Goal: Task Accomplishment & Management: Manage account settings

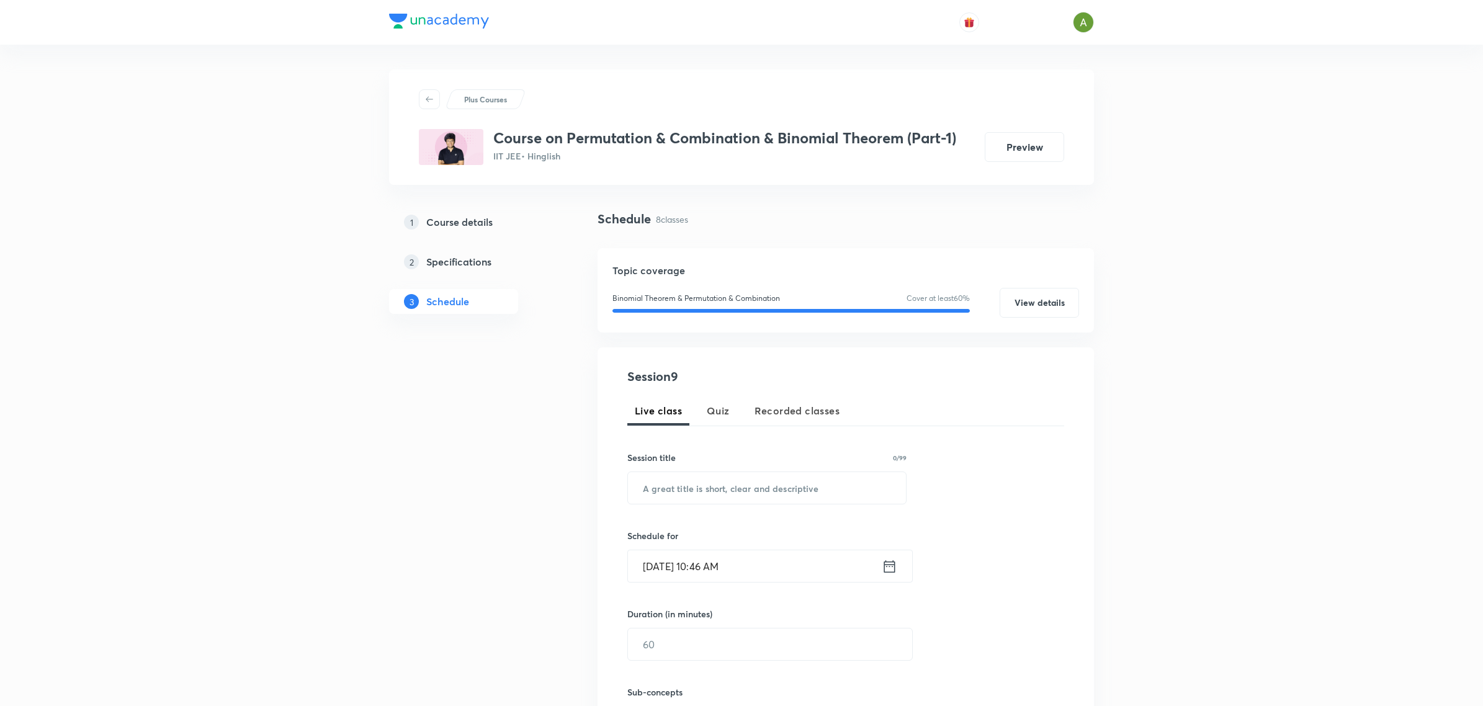
click at [479, 98] on p "Plus Courses" at bounding box center [485, 99] width 43 height 11
click at [606, 452] on div "Session 9 Live class Quiz Recorded classes Session title 0/99 ​ Schedule for Se…" at bounding box center [846, 591] width 496 height 488
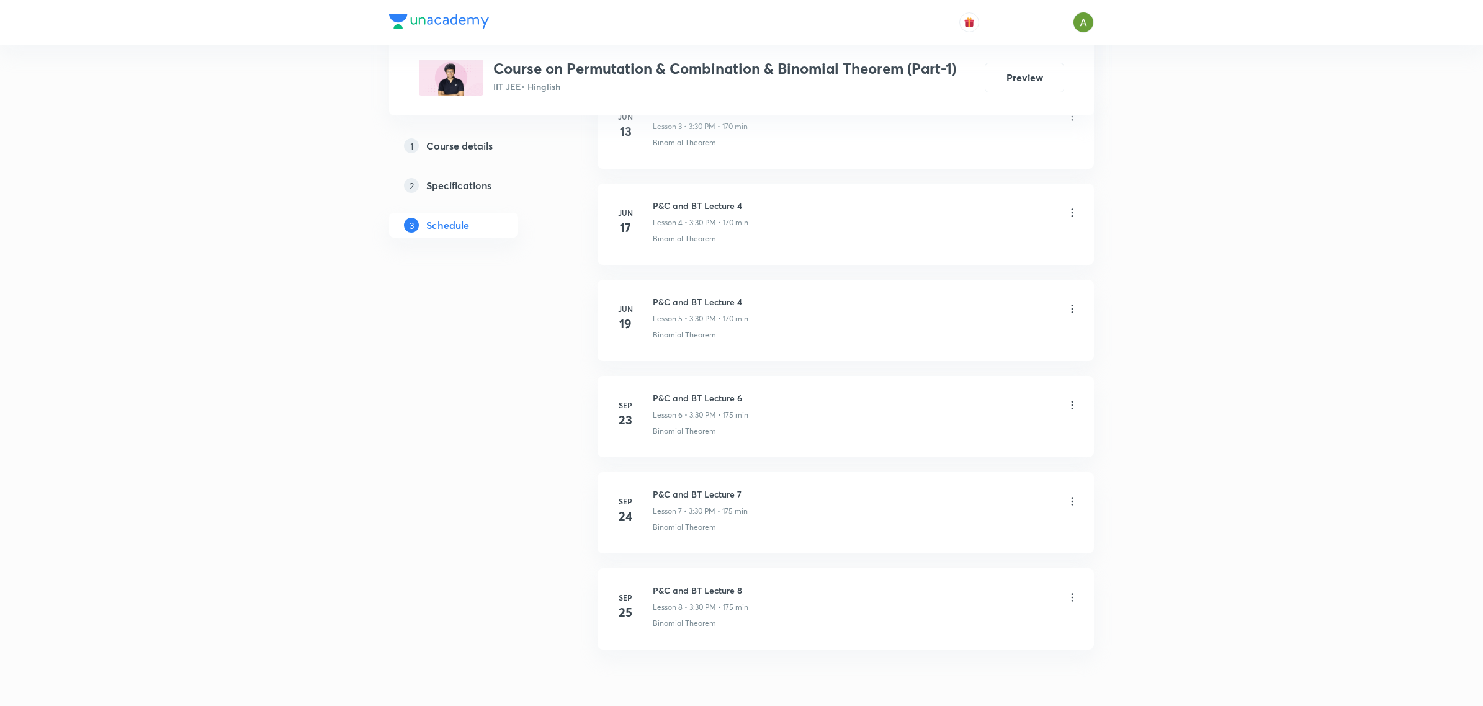
scroll to position [1025, 0]
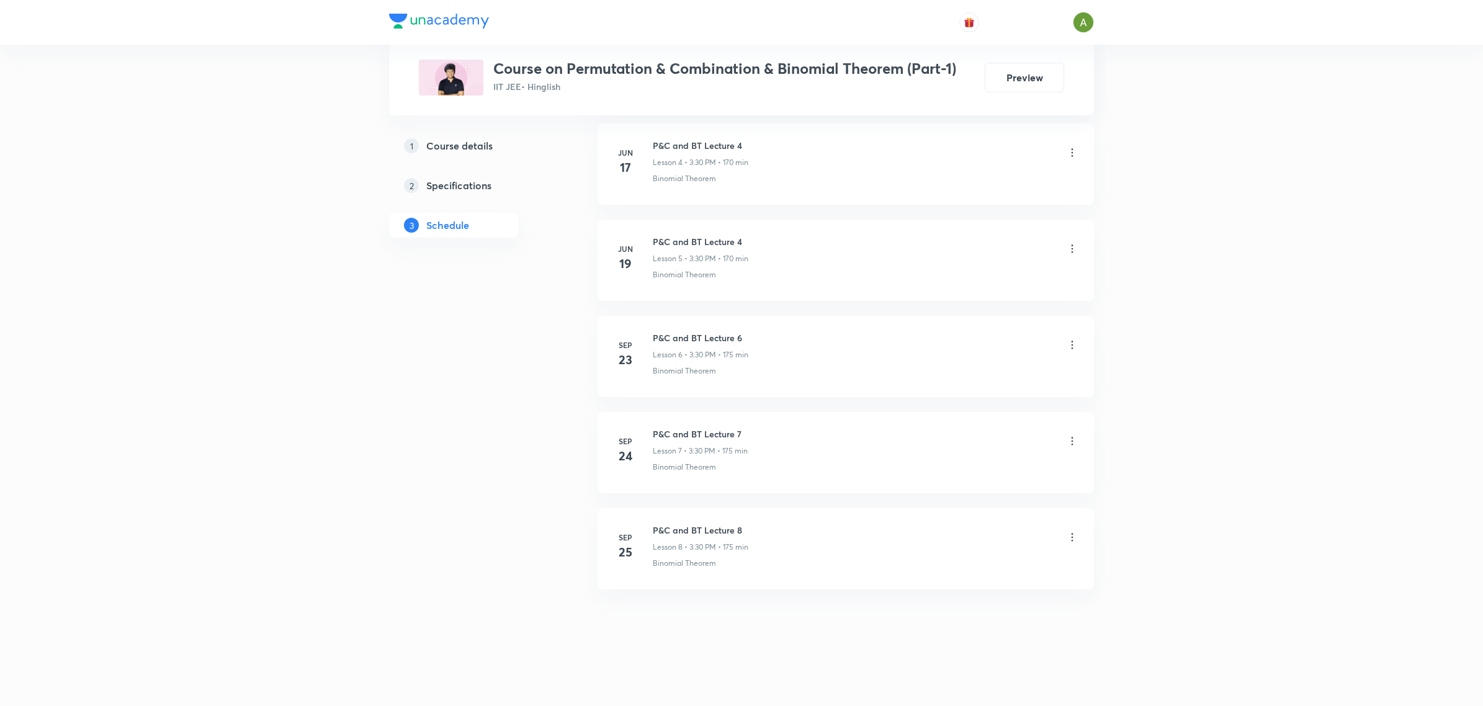
click at [687, 532] on h6 "P&C and BT Lecture 8" at bounding box center [701, 530] width 96 height 13
copy h6 "P&C and BT Lecture 8"
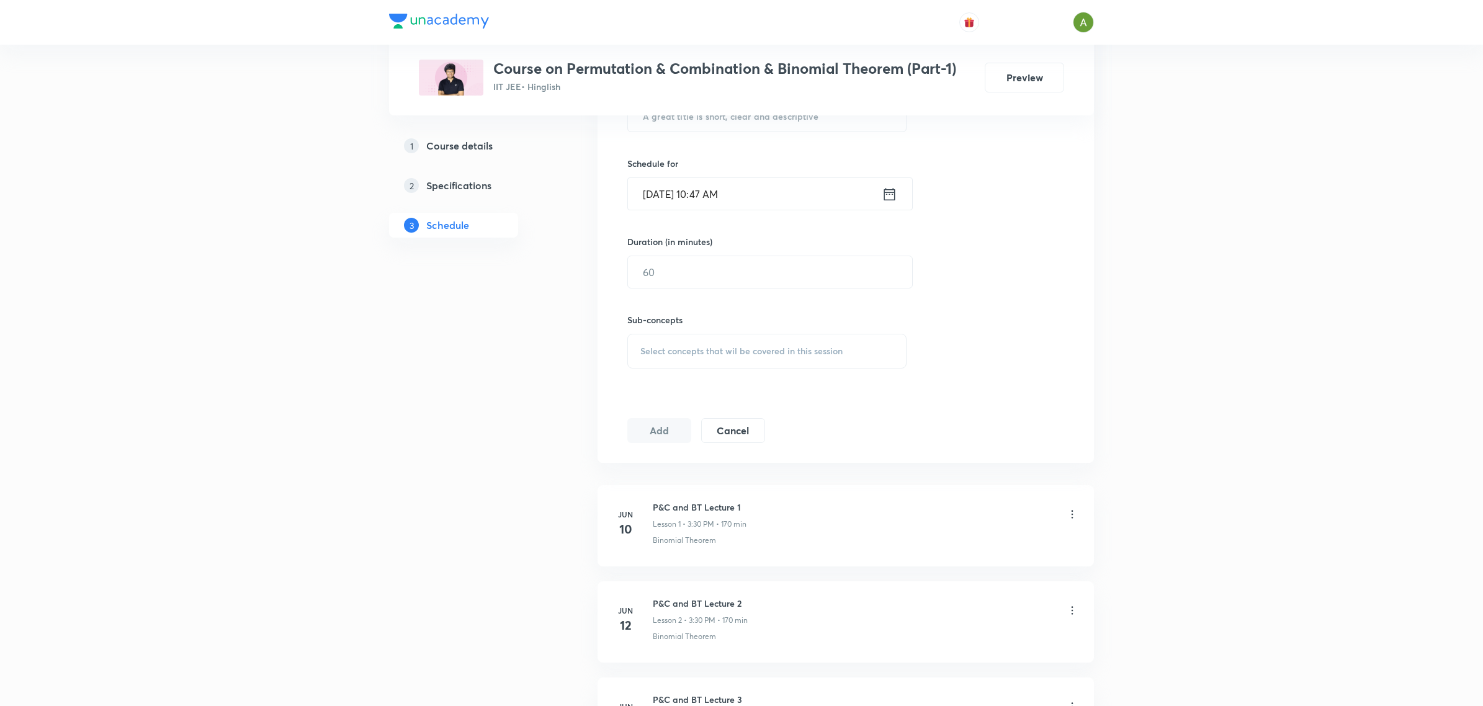
scroll to position [0, 0]
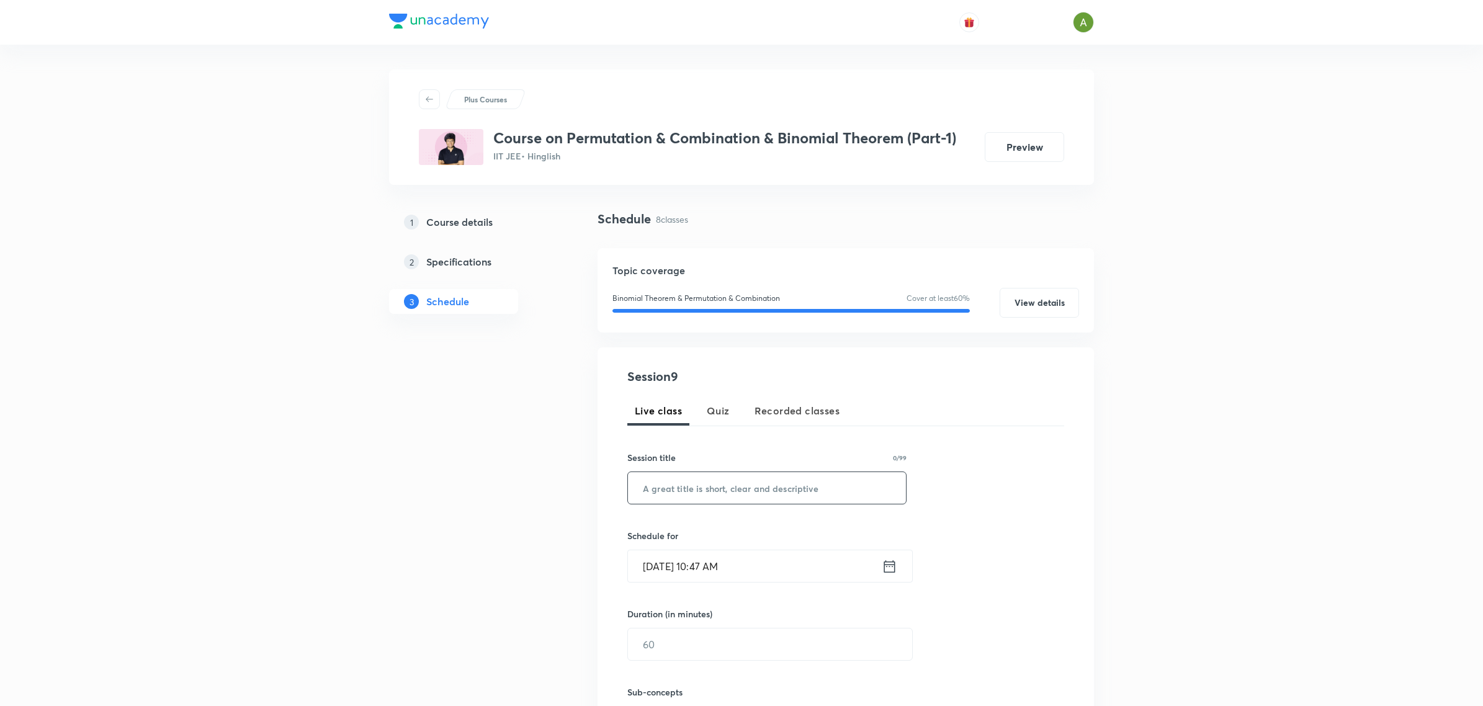
click at [804, 478] on input "text" at bounding box center [767, 488] width 278 height 32
paste input "P&C and BT Lecture 8"
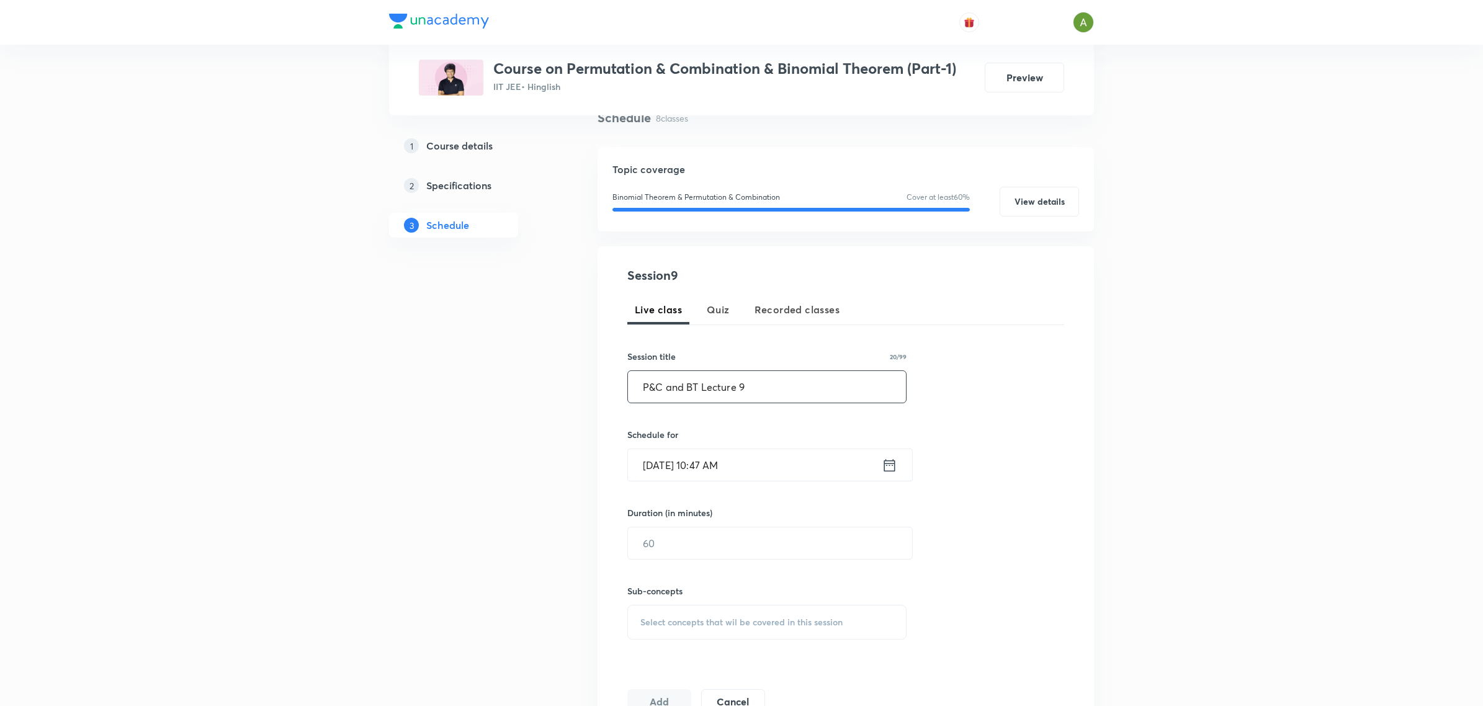
scroll to position [122, 0]
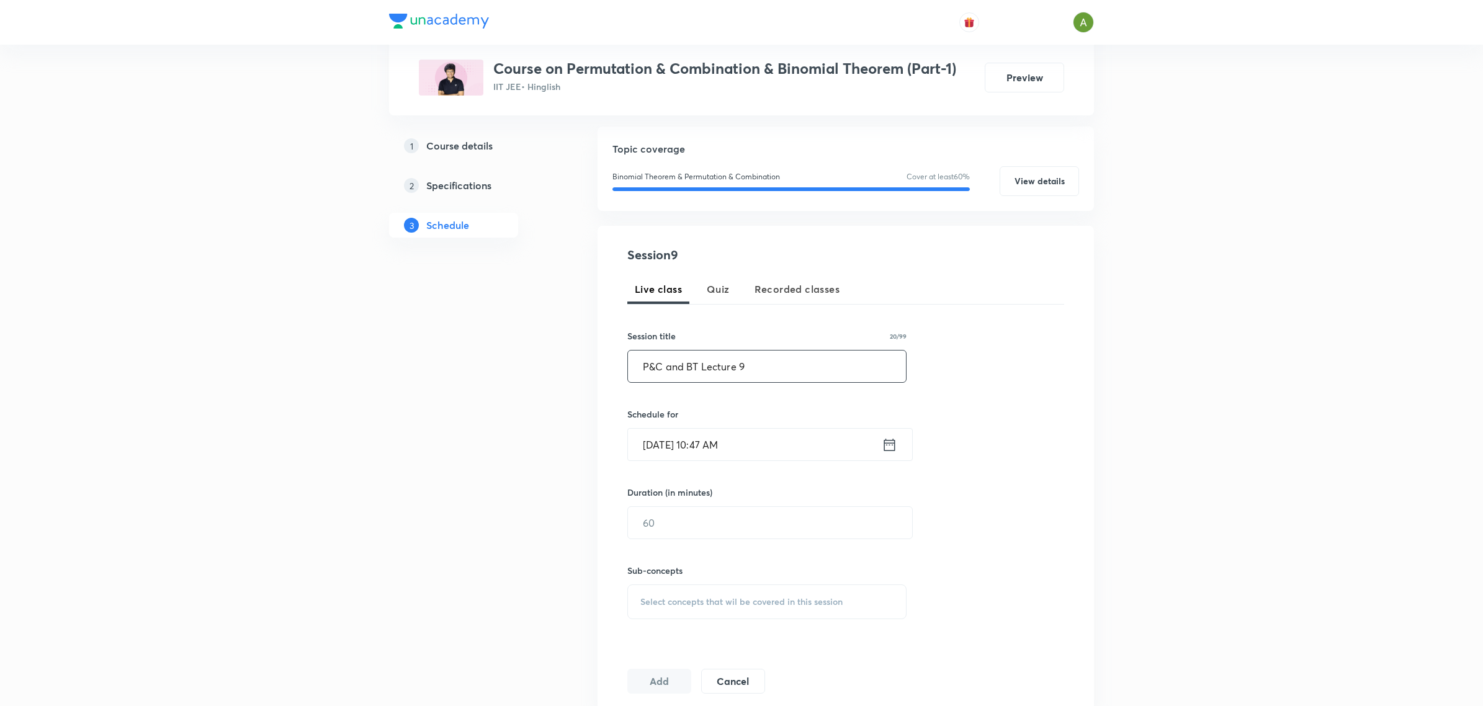
type input "P&C and BT Lecture 9"
click at [811, 450] on input "Sep 30, 2025, 10:47 AM" at bounding box center [755, 445] width 254 height 32
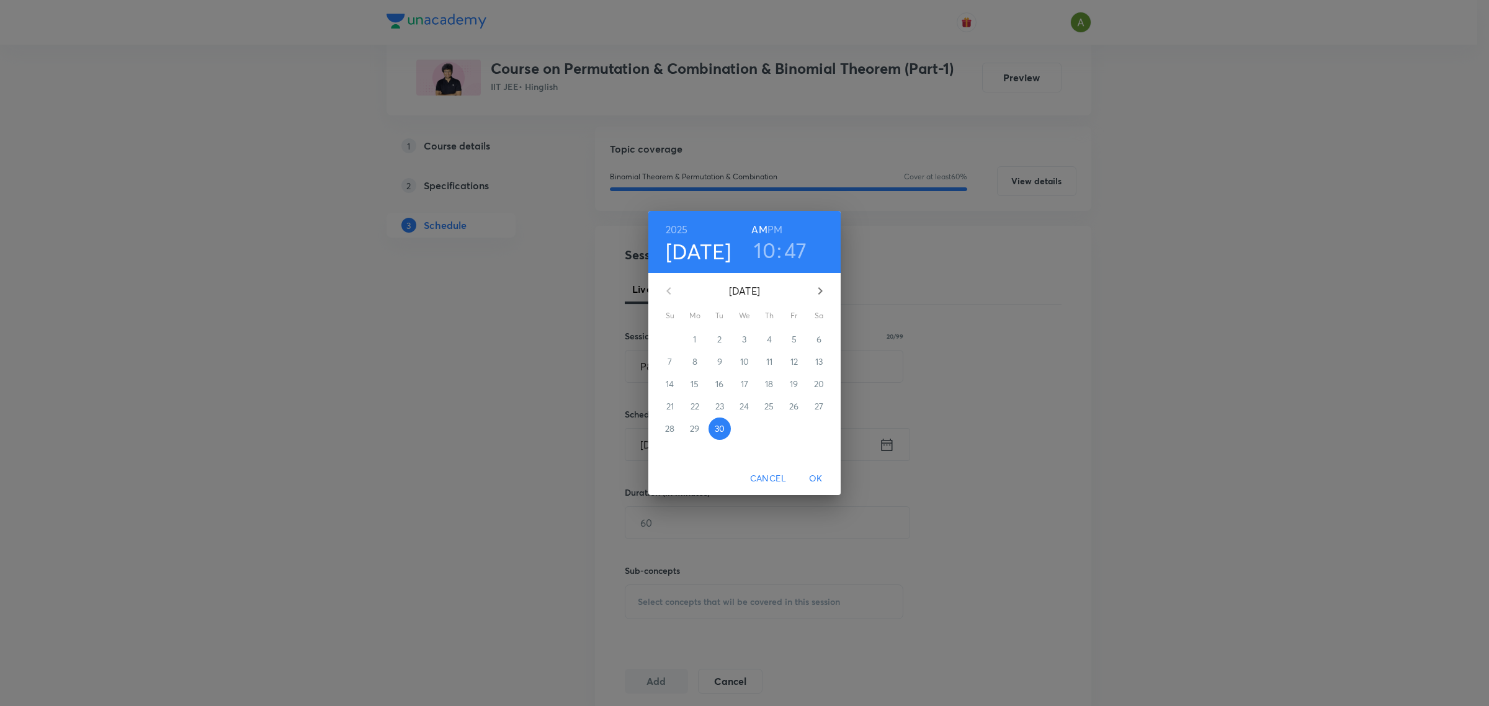
click at [779, 231] on h6 "PM" at bounding box center [775, 229] width 15 height 17
click at [768, 244] on h3 "10" at bounding box center [765, 250] width 22 height 26
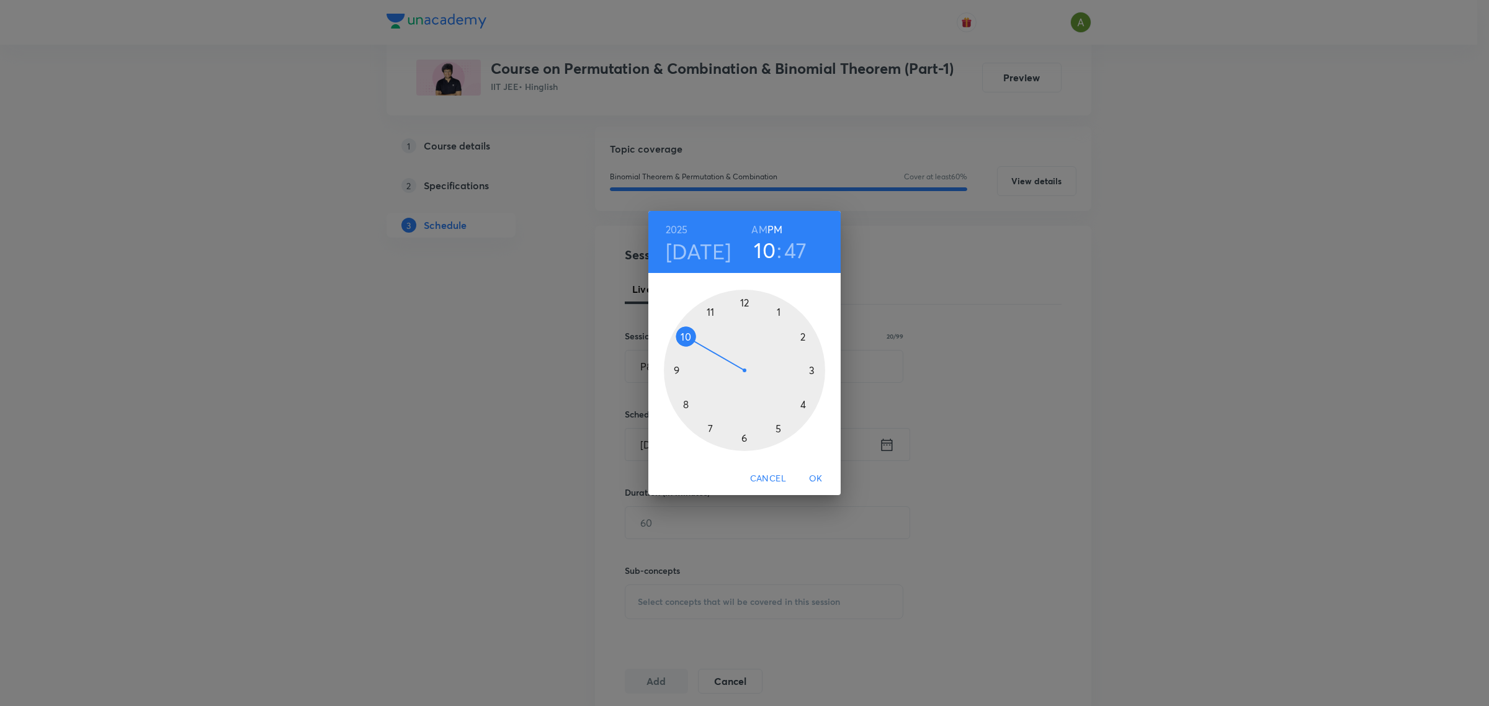
click at [811, 368] on div at bounding box center [744, 370] width 161 height 161
click at [743, 439] on div at bounding box center [744, 370] width 161 height 161
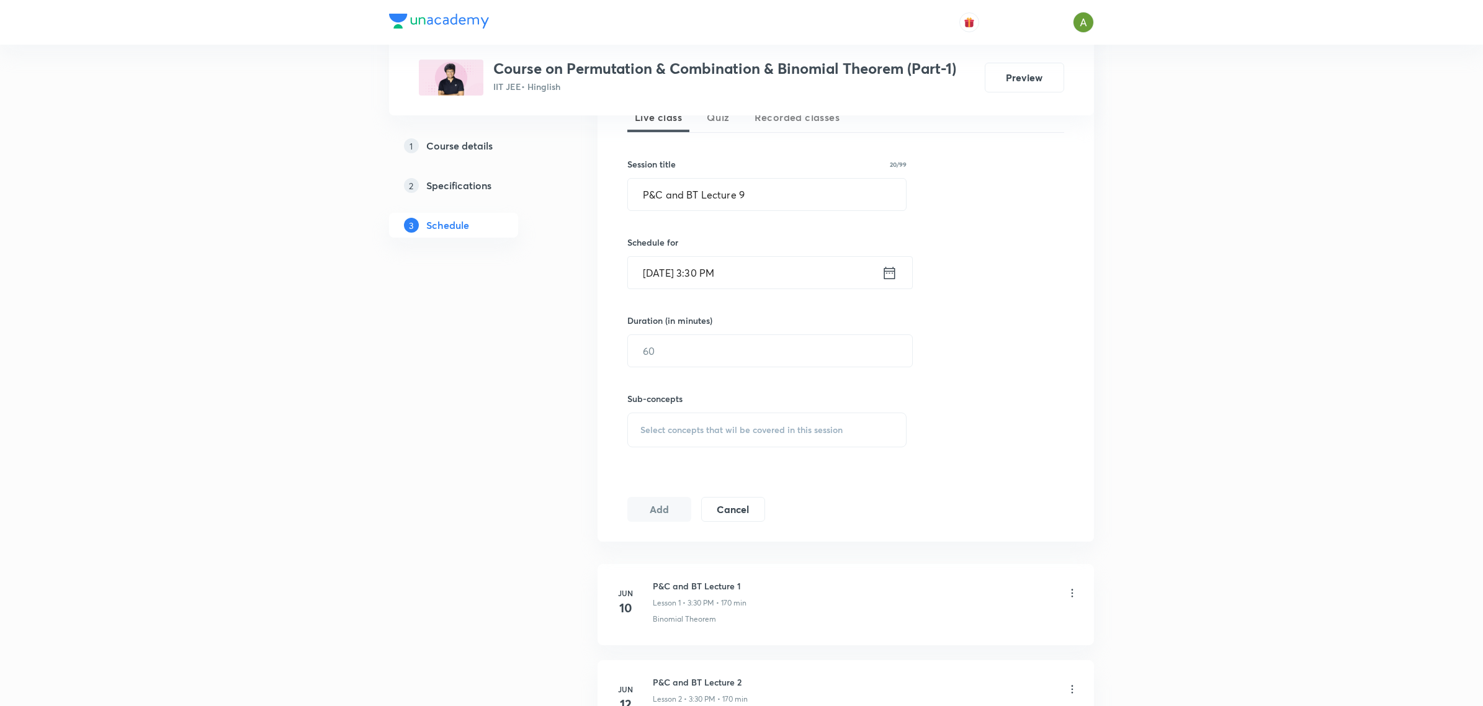
scroll to position [295, 0]
click at [736, 346] on input "text" at bounding box center [770, 350] width 284 height 32
type input "175"
click at [786, 433] on span "Select concepts that wil be covered in this session" at bounding box center [741, 429] width 202 height 10
click at [833, 526] on p "Covered previously" at bounding box center [863, 526] width 65 height 11
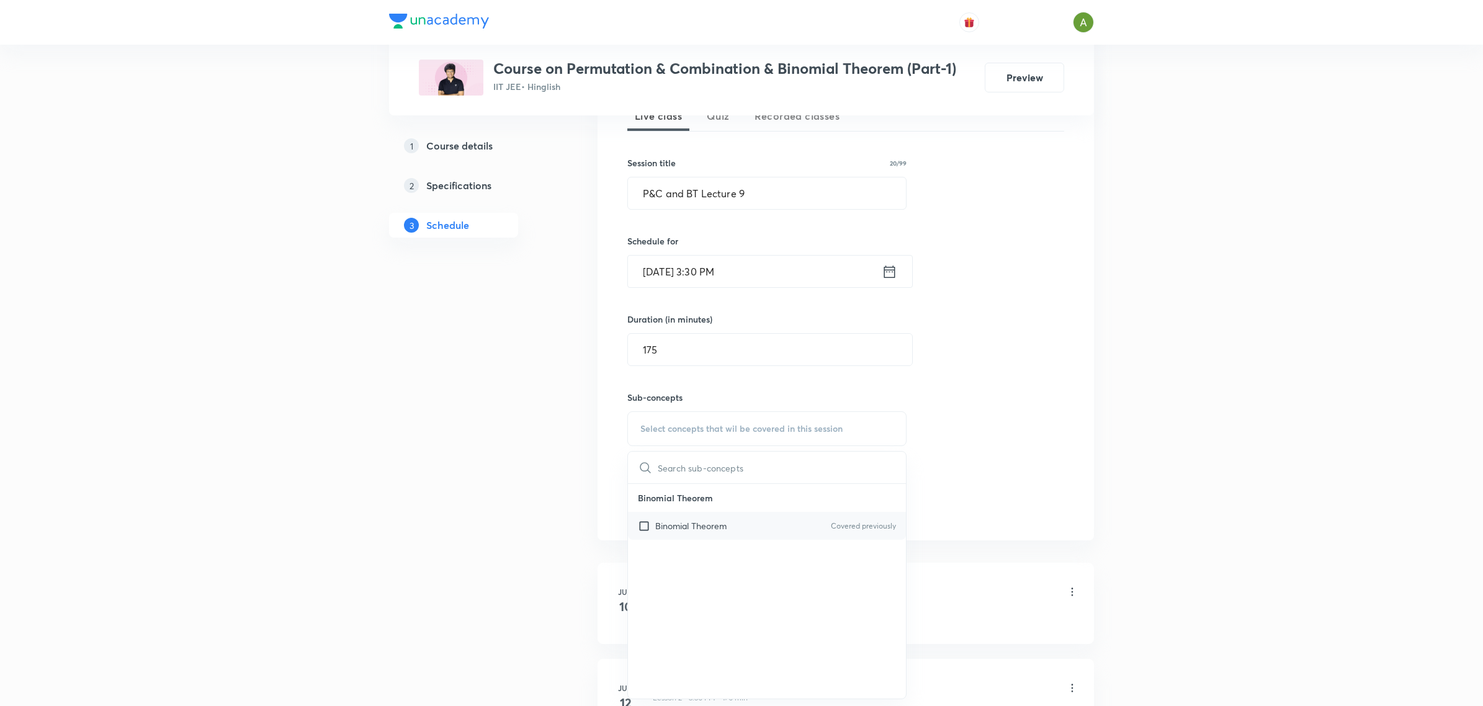
checkbox input "true"
click at [966, 449] on div "Session 9 Live class Quiz Recorded classes Session title 20/99 P&C and BT Lectu…" at bounding box center [845, 304] width 437 height 462
click at [641, 516] on button "Add" at bounding box center [659, 521] width 64 height 25
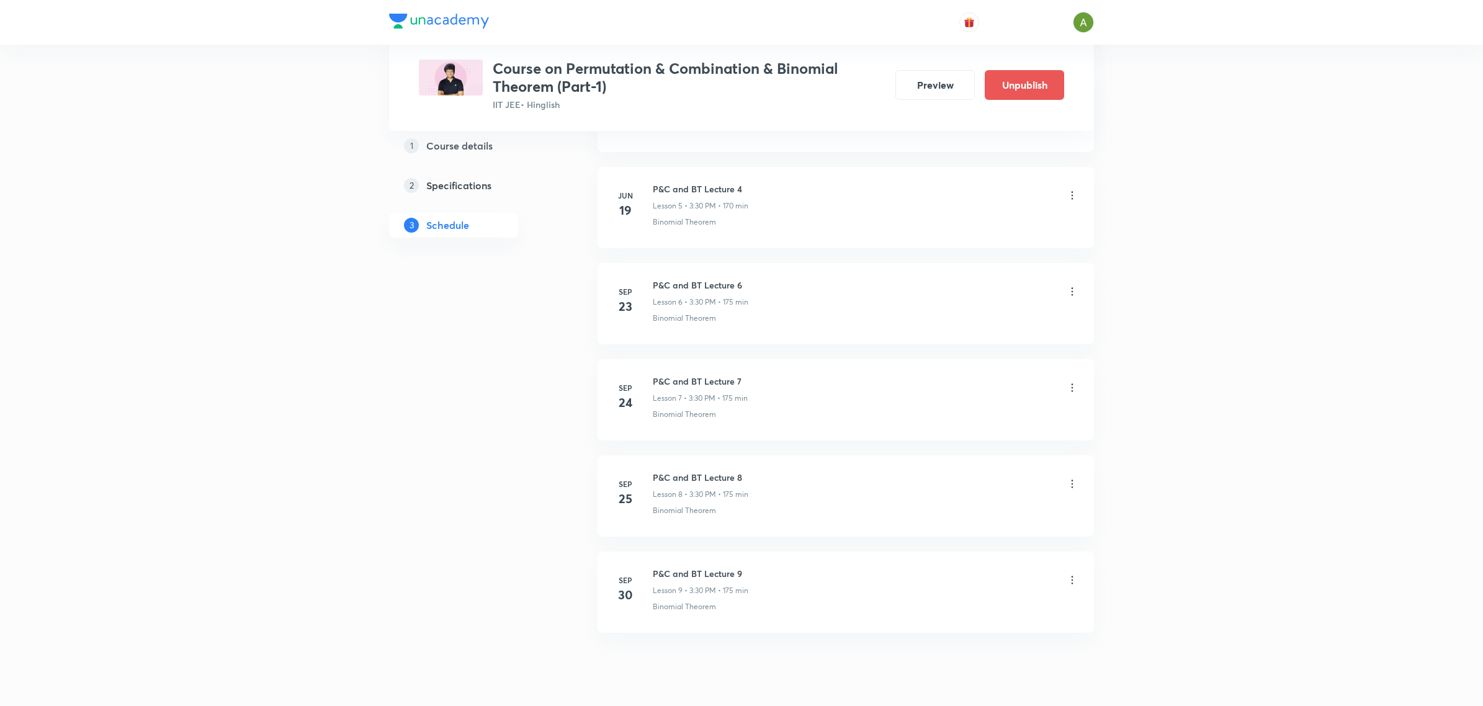
scroll to position [1137, 0]
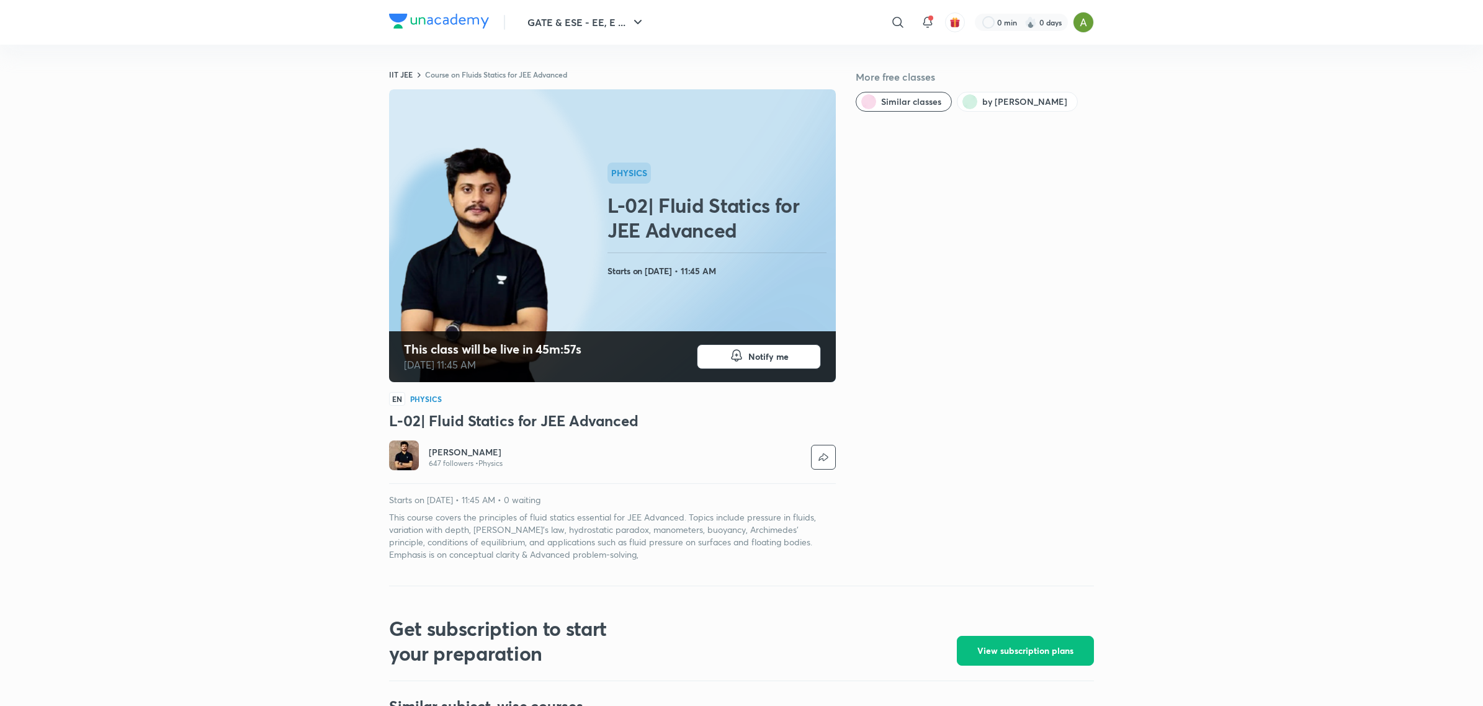
click at [554, 73] on link "Course on Fluids Statics for JEE Advanced" at bounding box center [496, 74] width 142 height 10
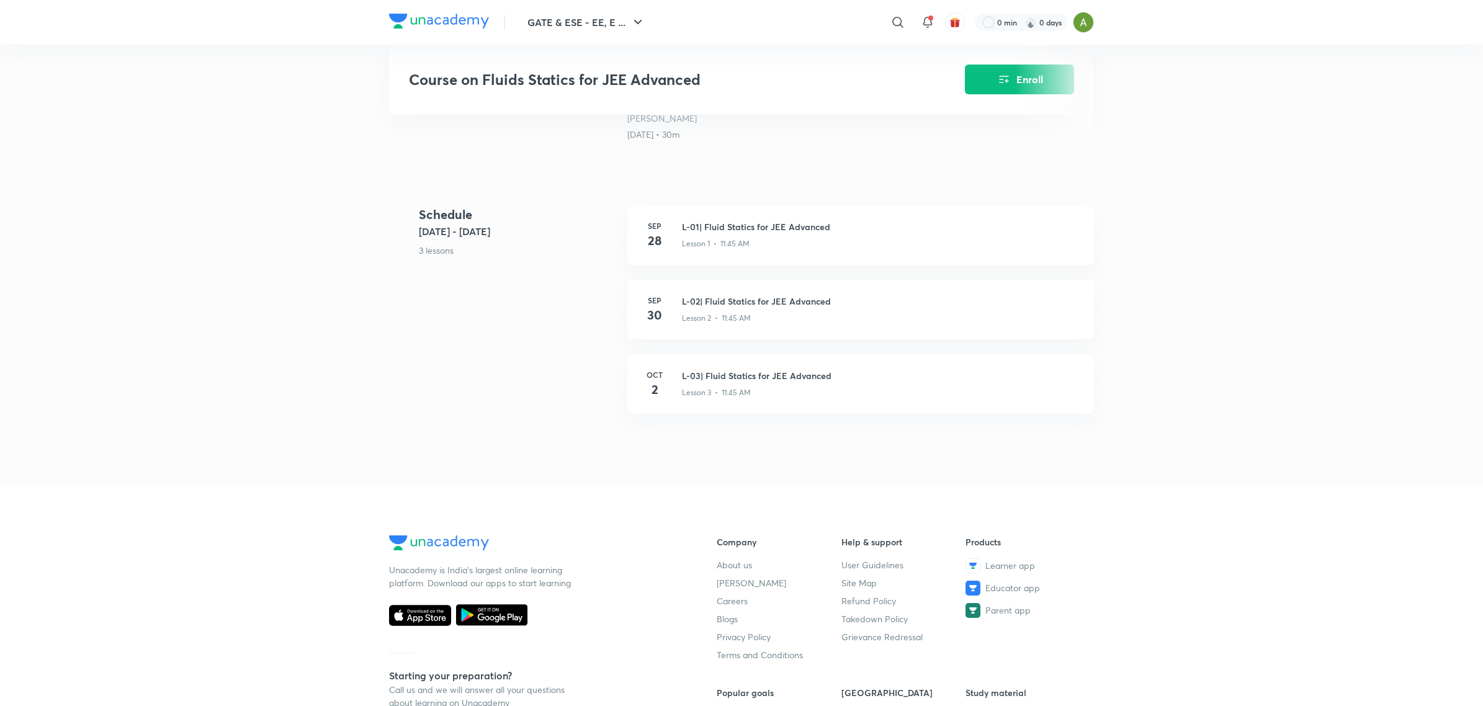
scroll to position [444, 0]
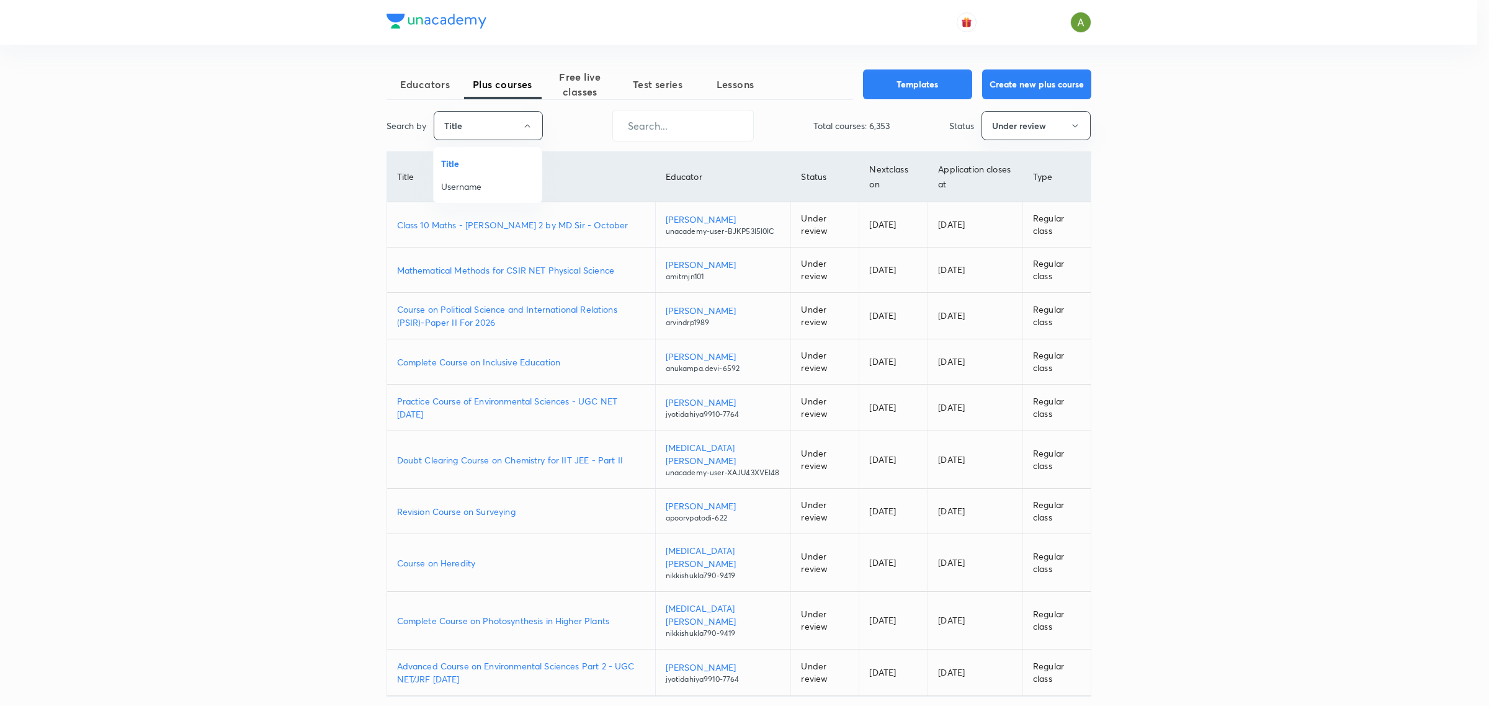
click at [488, 185] on span "Username" at bounding box center [487, 186] width 93 height 13
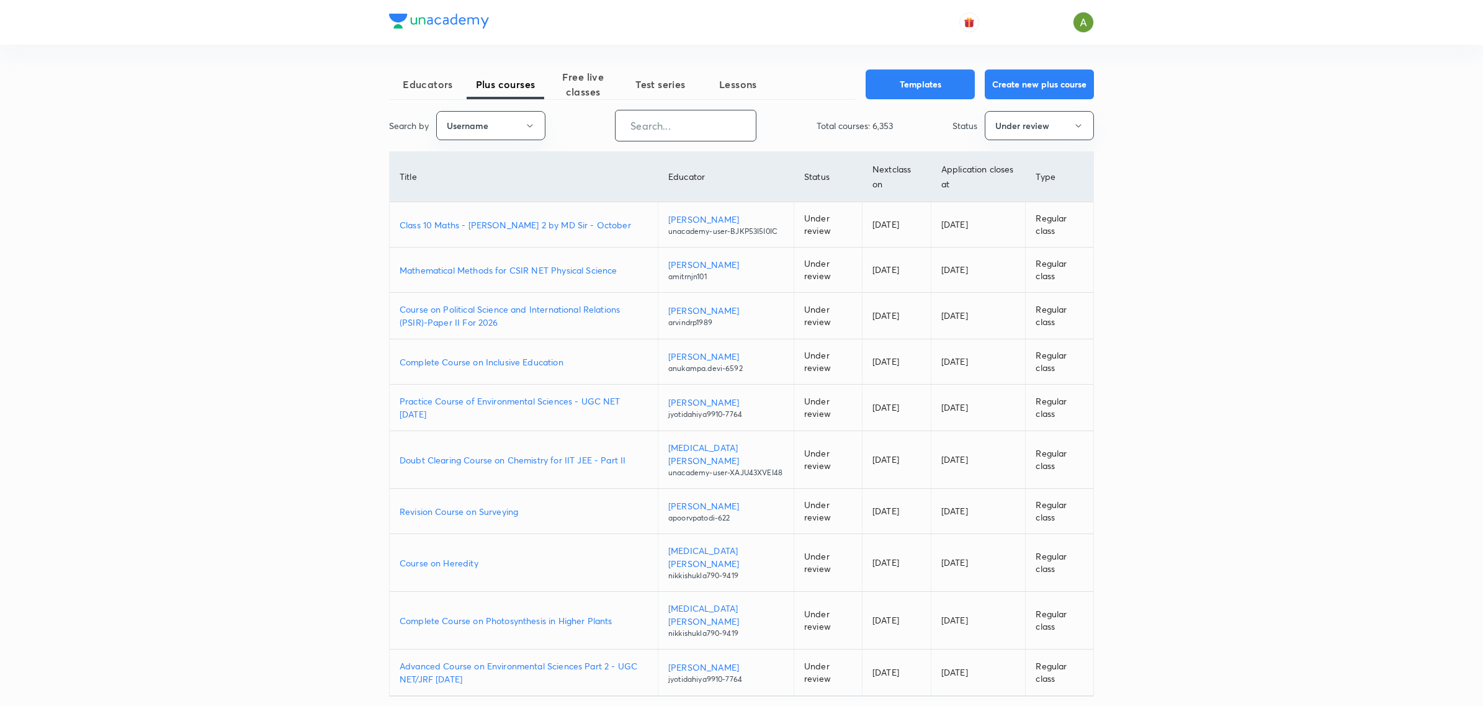
click at [672, 135] on input "text" at bounding box center [686, 126] width 140 height 32
paste input "abhi143sahu18-7024"
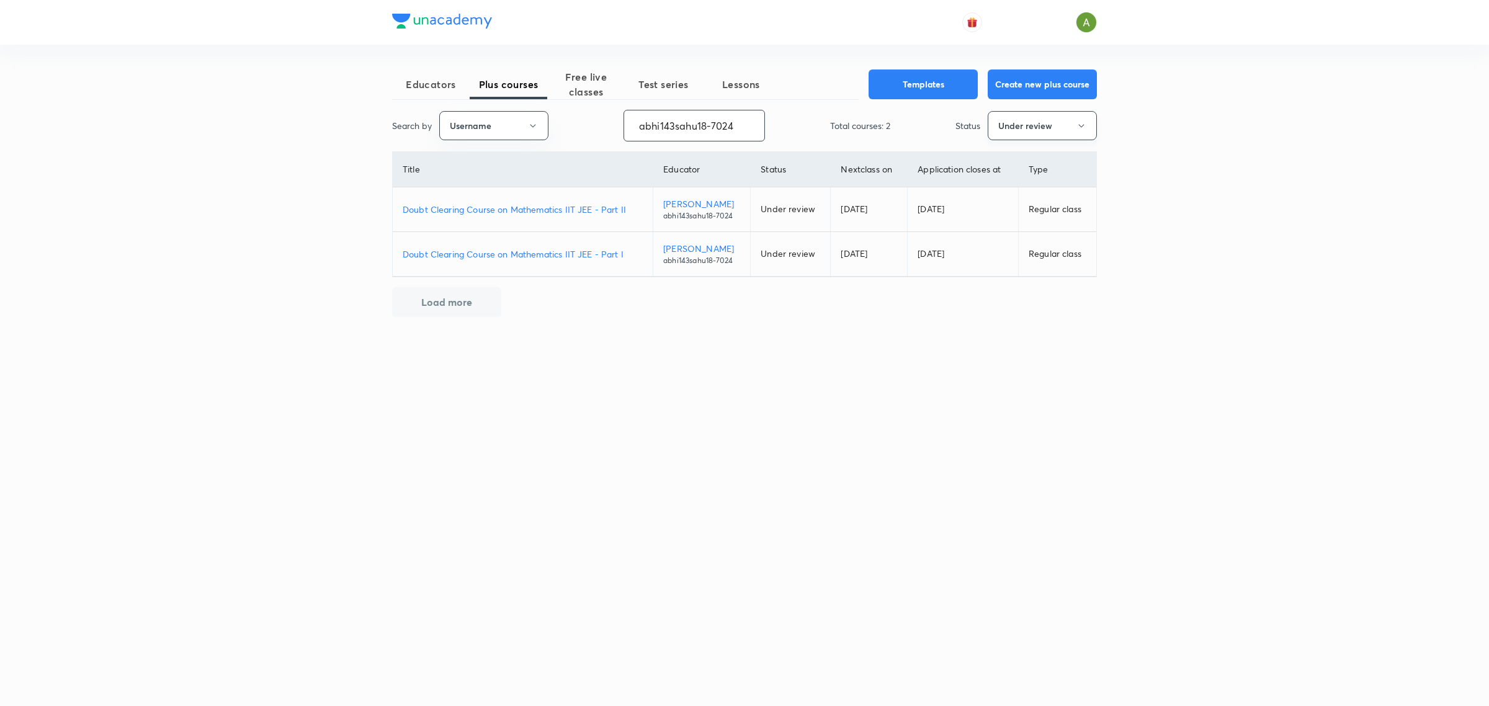
type input "abhi143sahu18-7024"
click at [996, 132] on button "Under review" at bounding box center [1042, 125] width 109 height 29
click at [1028, 214] on span "Under review" at bounding box center [1042, 209] width 93 height 13
click at [581, 251] on p "Doubt Clearing Course on Mathematics IIT JEE - Part I" at bounding box center [523, 254] width 240 height 13
click at [586, 211] on p "Doubt Clearing Course on Mathematics IIT JEE - Part II" at bounding box center [523, 209] width 240 height 13
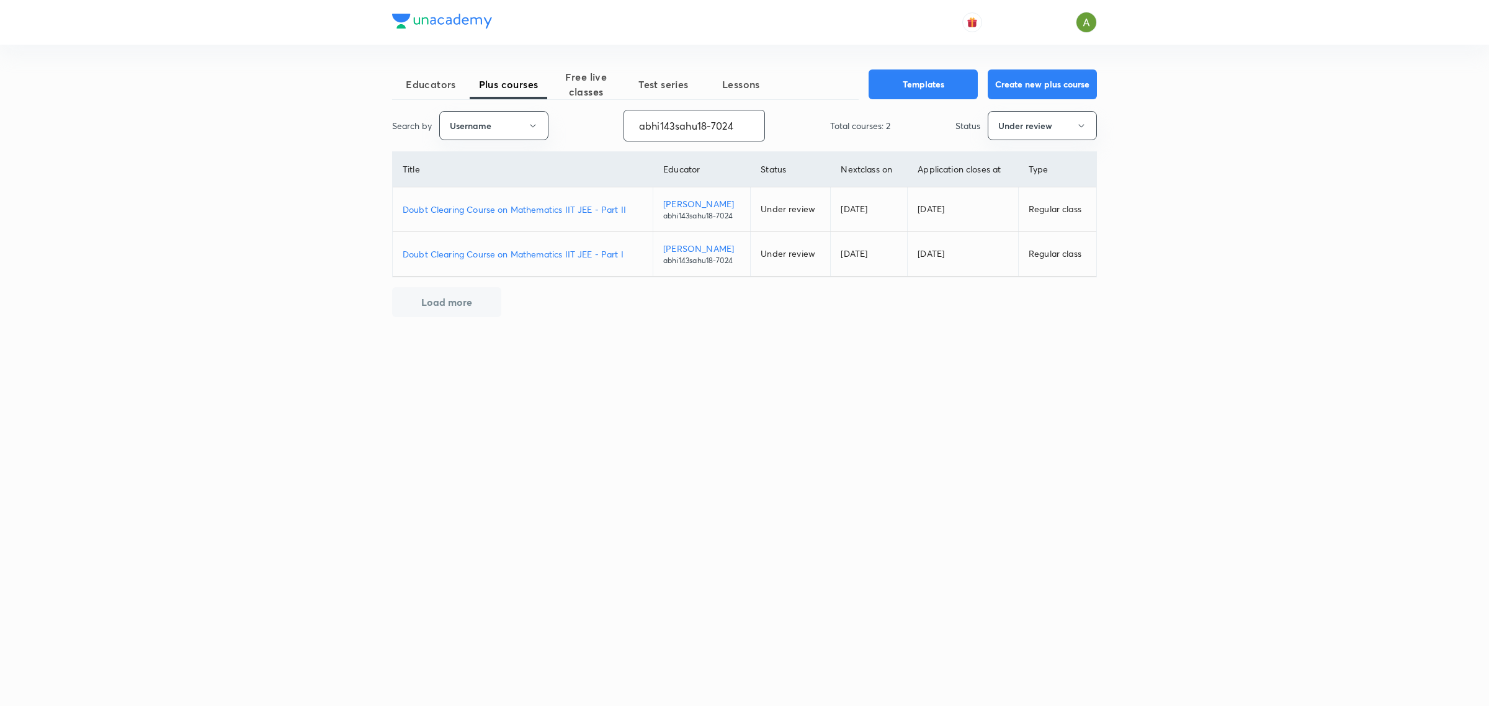
click at [681, 126] on input "abhi143sahu18-7024" at bounding box center [694, 126] width 140 height 32
paste input "unacademy-user-XAJU43XVEI48"
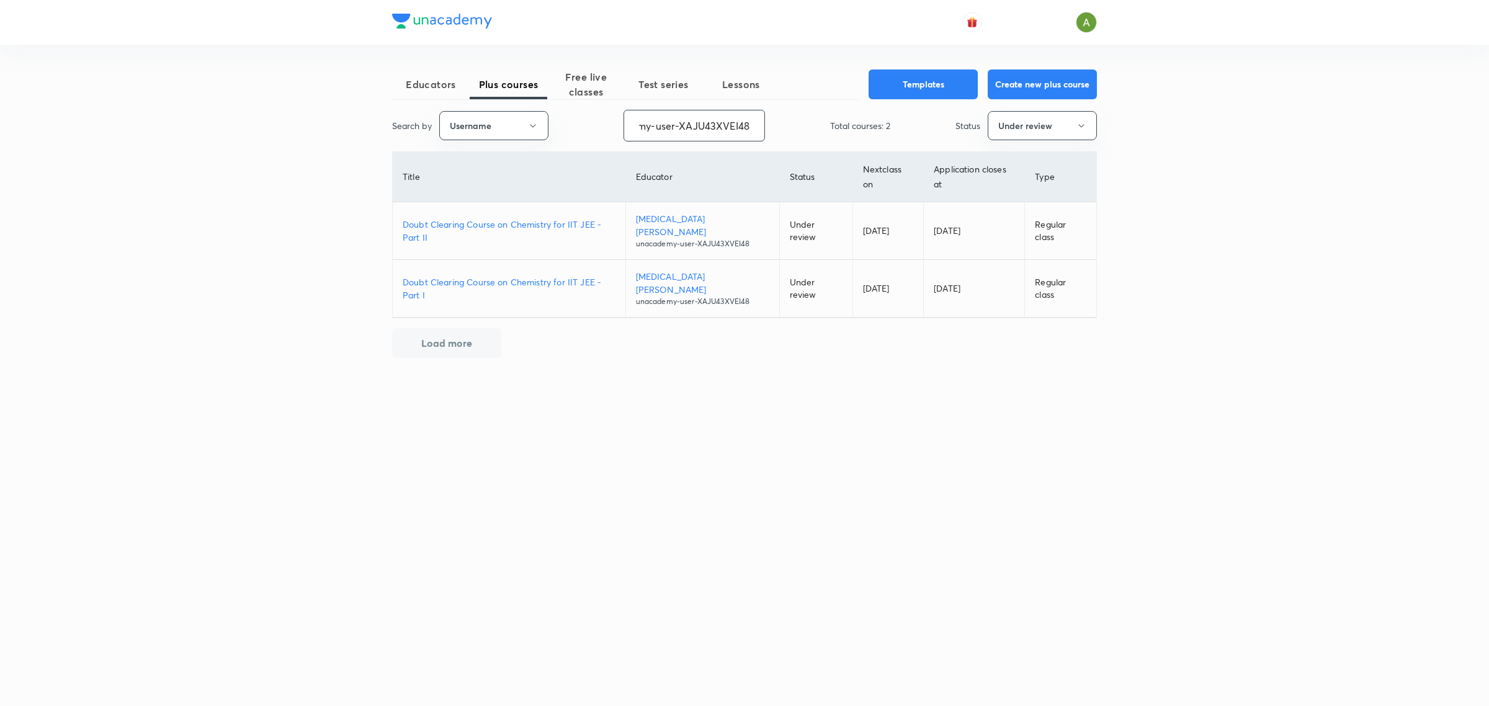
type input "unacademy-user-XAJU43XVEI48"
click at [556, 272] on td "Doubt Clearing Course on Chemistry for IIT JEE - Part I" at bounding box center [509, 289] width 233 height 58
click at [554, 278] on p "Doubt Clearing Course on Chemistry for IIT JEE - Part I" at bounding box center [509, 289] width 213 height 26
click at [559, 224] on p "Doubt Clearing Course on Chemistry for IIT JEE - Part II" at bounding box center [509, 231] width 213 height 26
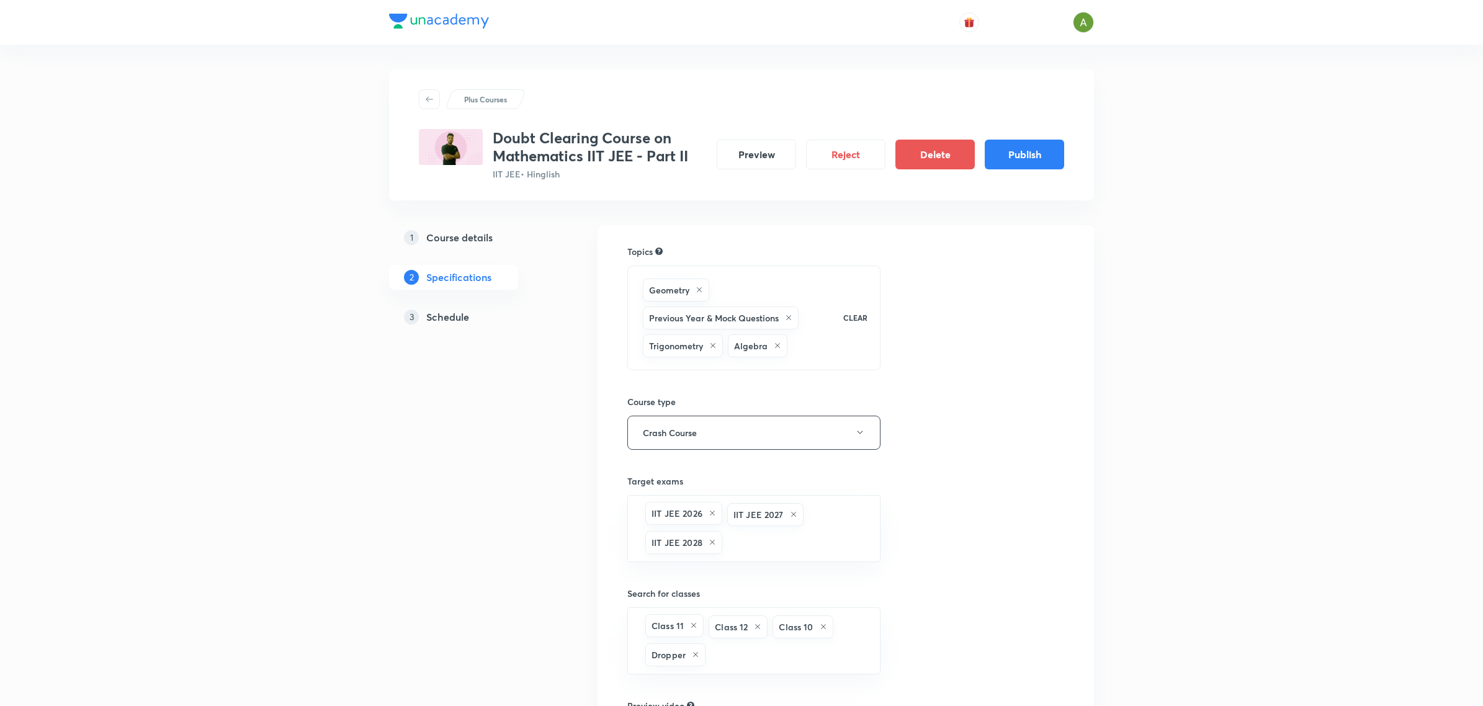
click at [472, 310] on div "3 Schedule" at bounding box center [476, 317] width 144 height 15
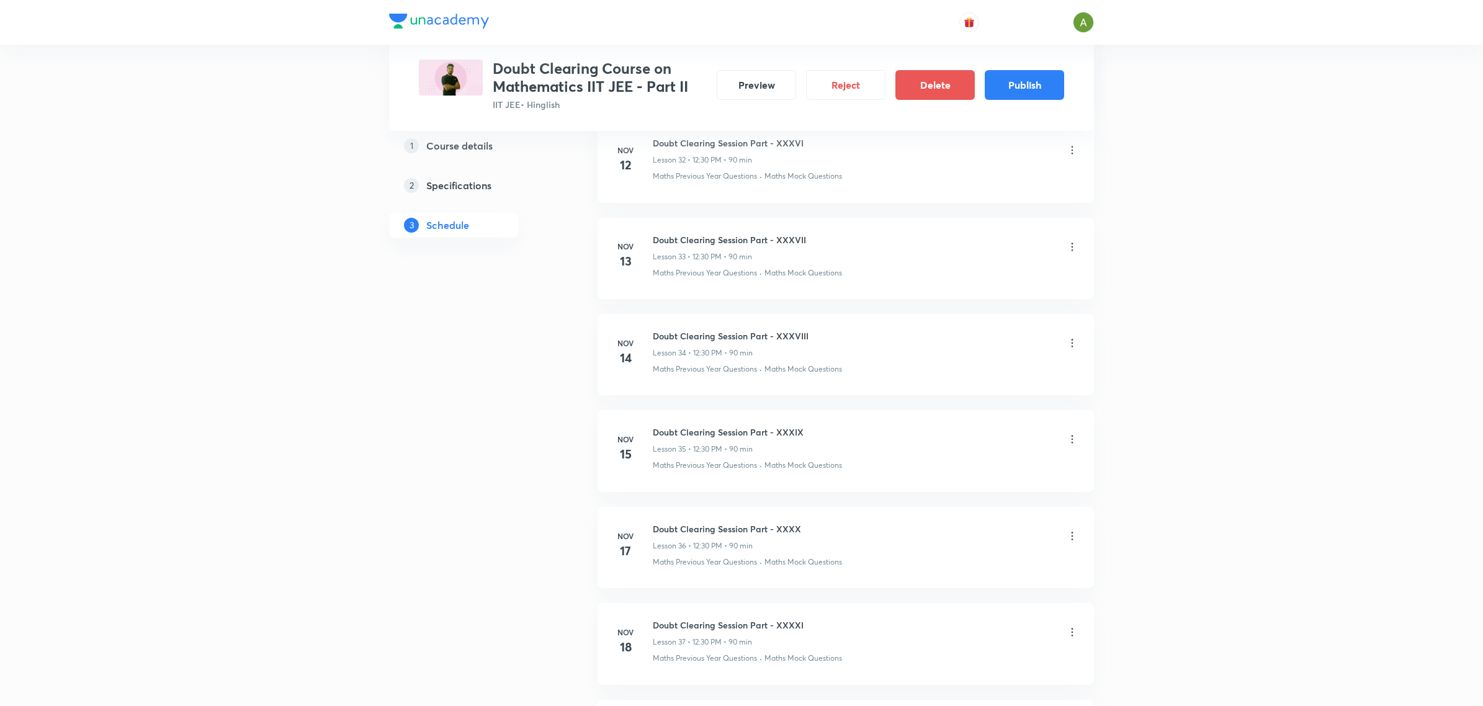
scroll to position [4534, 0]
click at [1021, 74] on button "Publish" at bounding box center [1024, 84] width 79 height 30
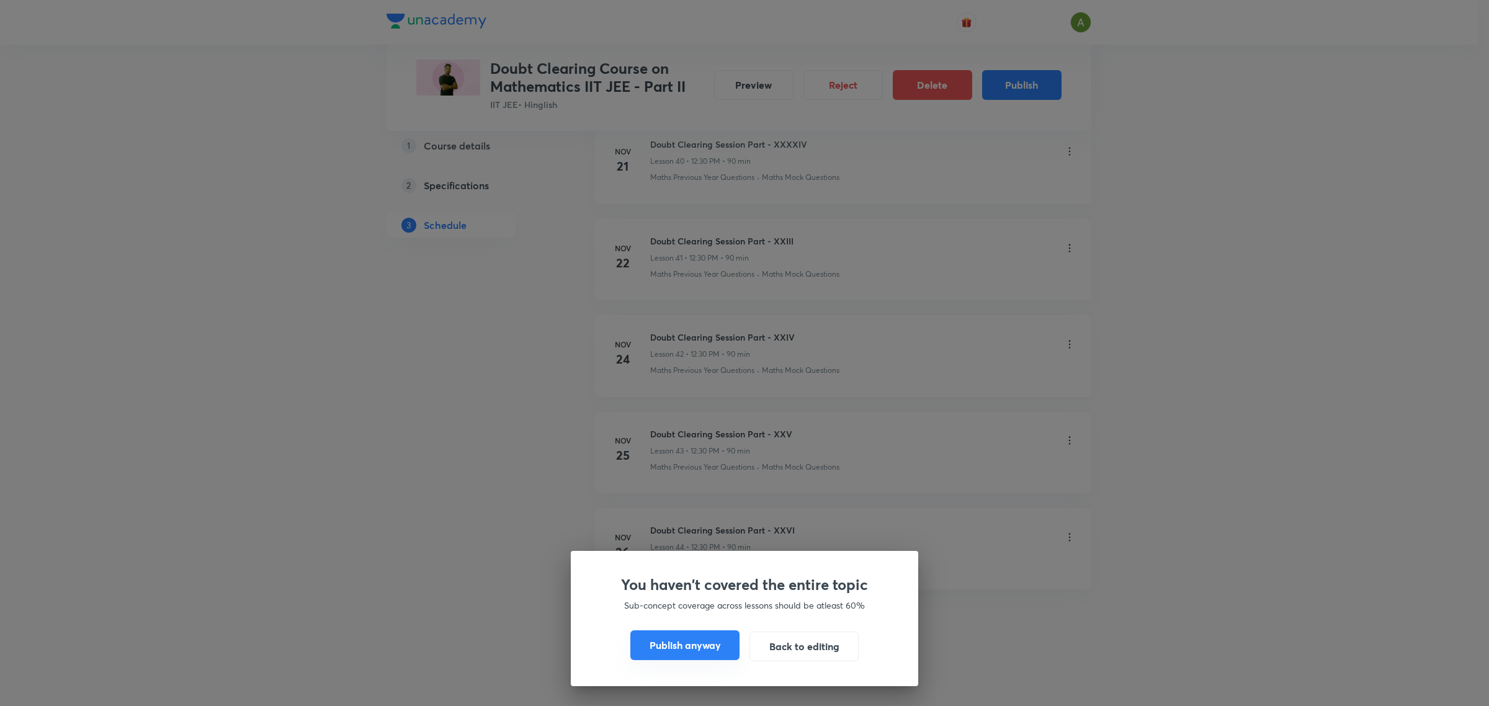
click at [678, 643] on button "Publish anyway" at bounding box center [684, 645] width 109 height 30
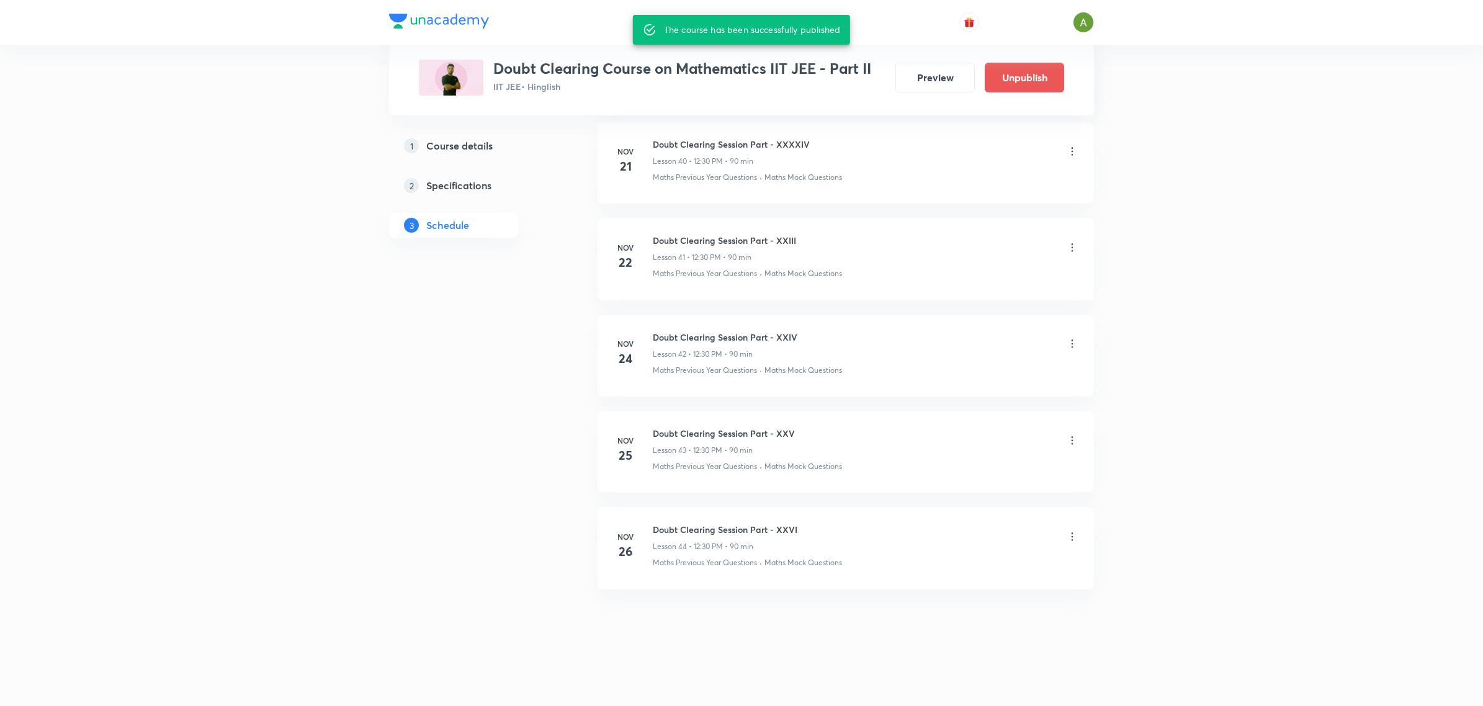
scroll to position [4507, 0]
click at [907, 79] on button "Preview" at bounding box center [934, 76] width 79 height 30
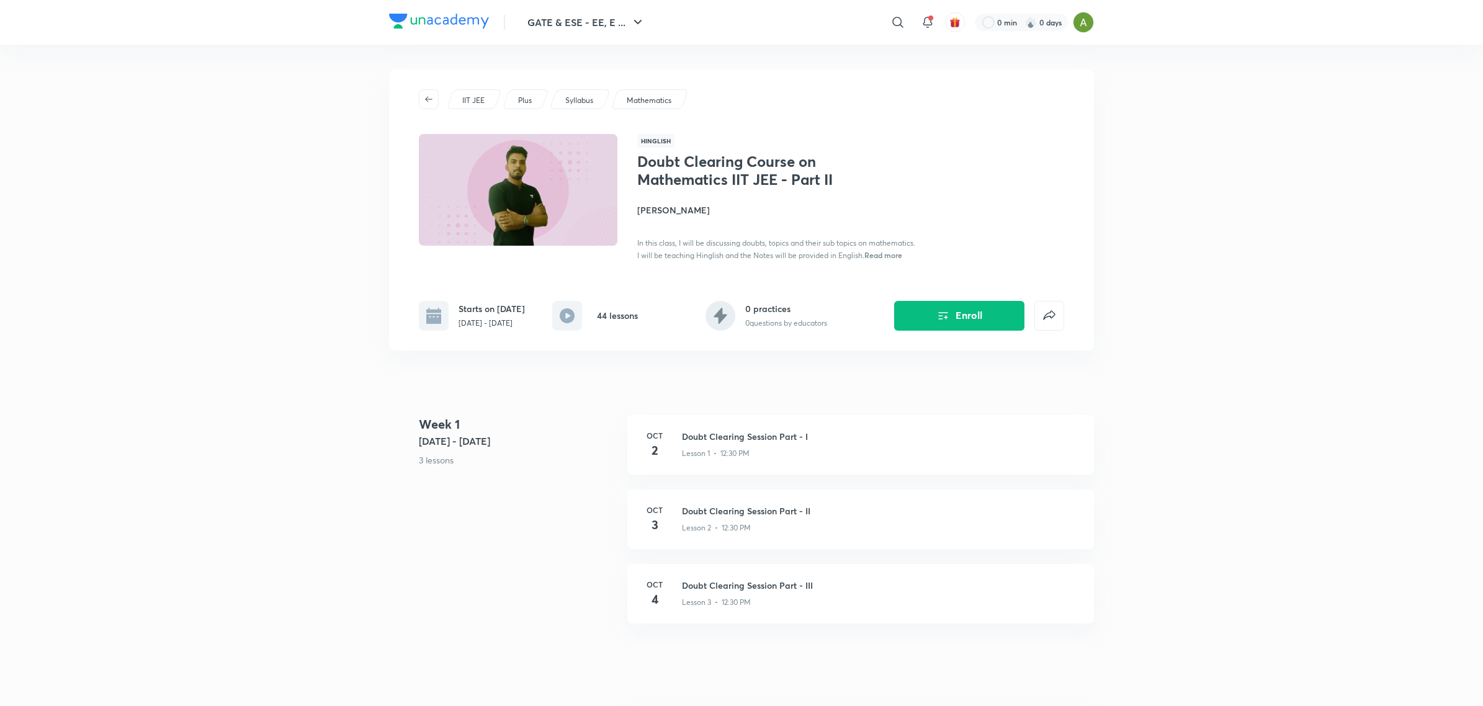
click at [509, 329] on p "Oct 2 - Nov 26, 2025" at bounding box center [492, 323] width 66 height 11
copy div "Oct 2 - Nov 26, 2025"
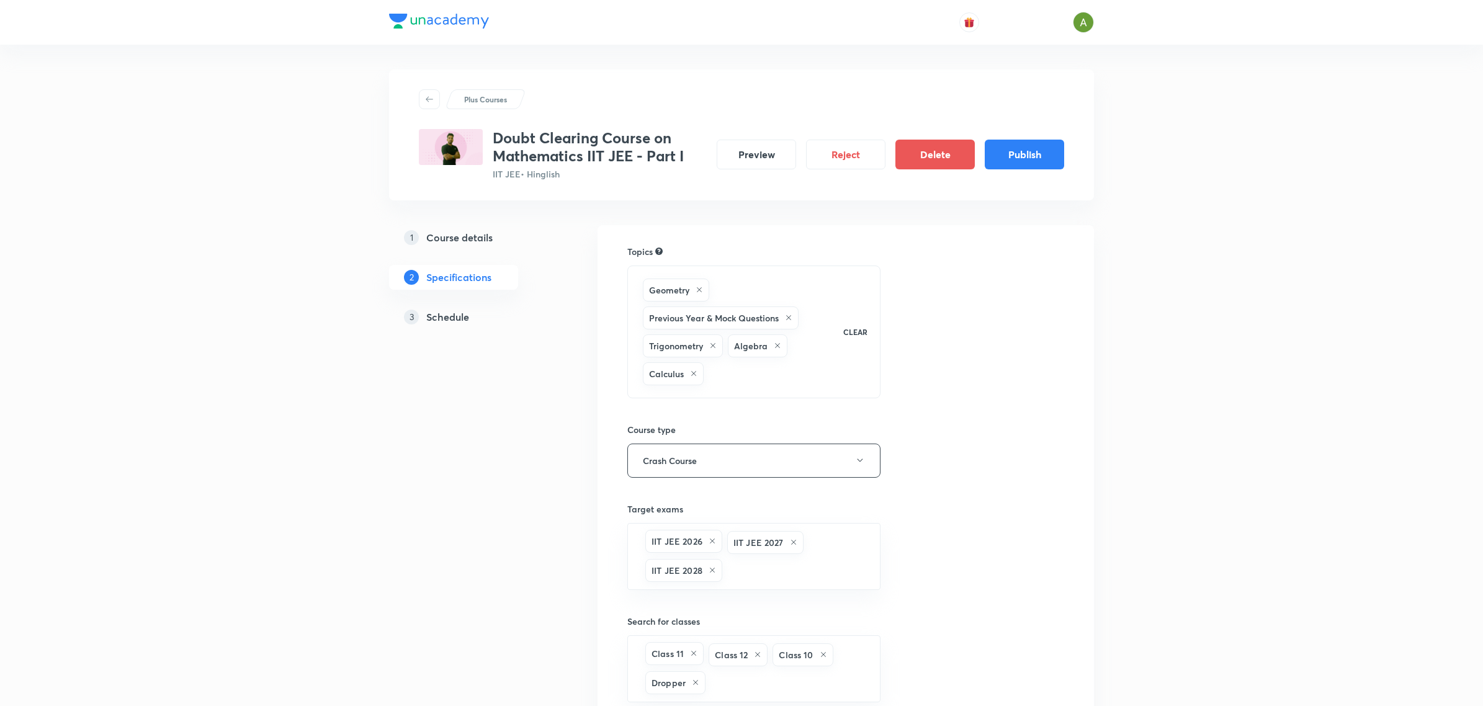
click at [458, 306] on link "3 Schedule" at bounding box center [473, 317] width 169 height 25
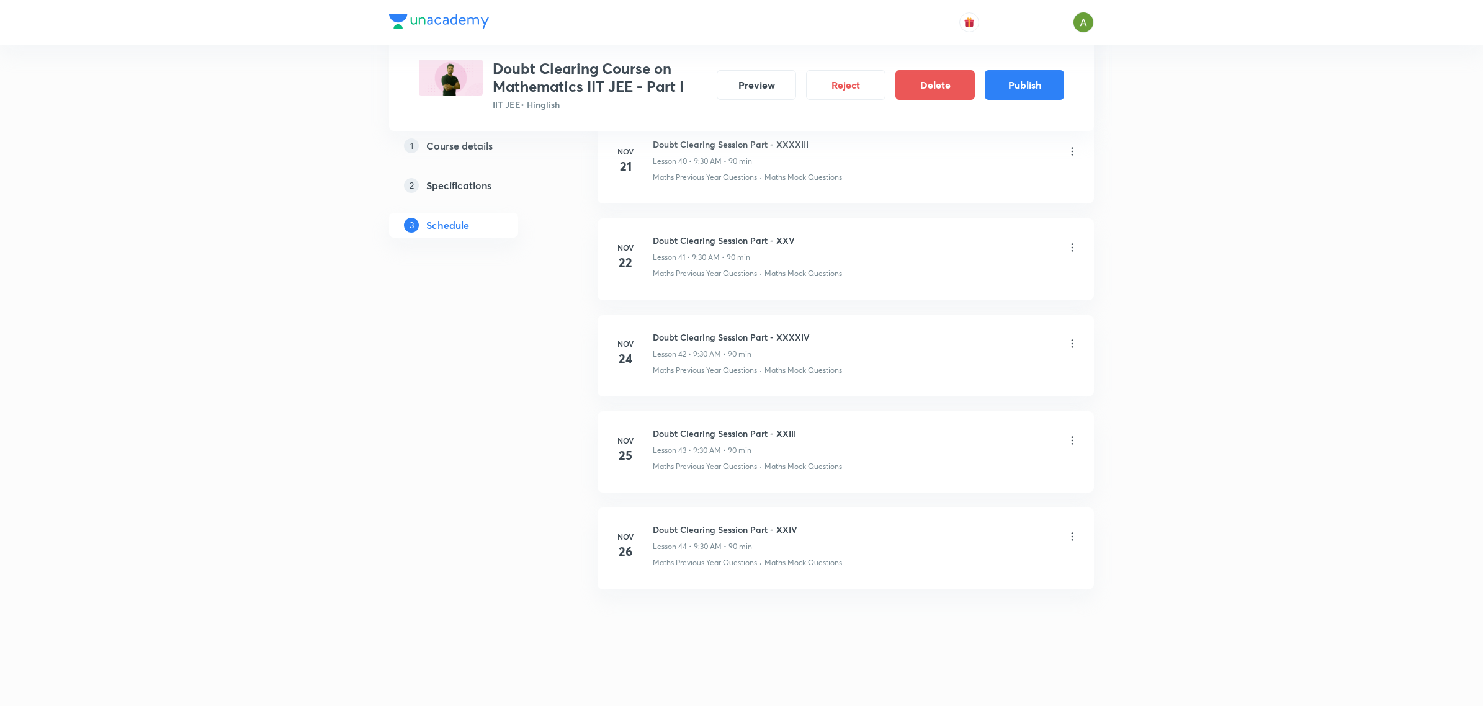
scroll to position [4534, 0]
click at [1030, 87] on button "Publish" at bounding box center [1024, 84] width 79 height 30
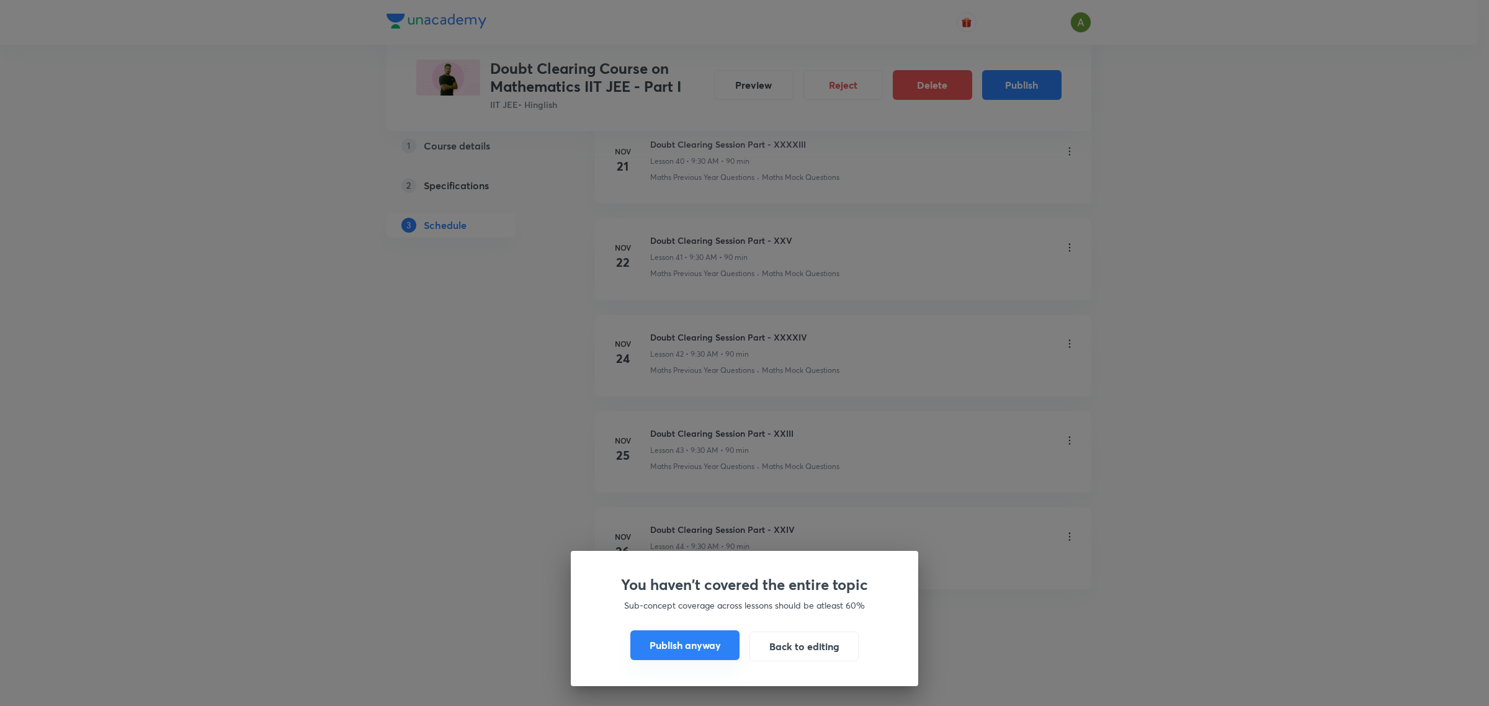
click at [695, 640] on button "Publish anyway" at bounding box center [684, 645] width 109 height 30
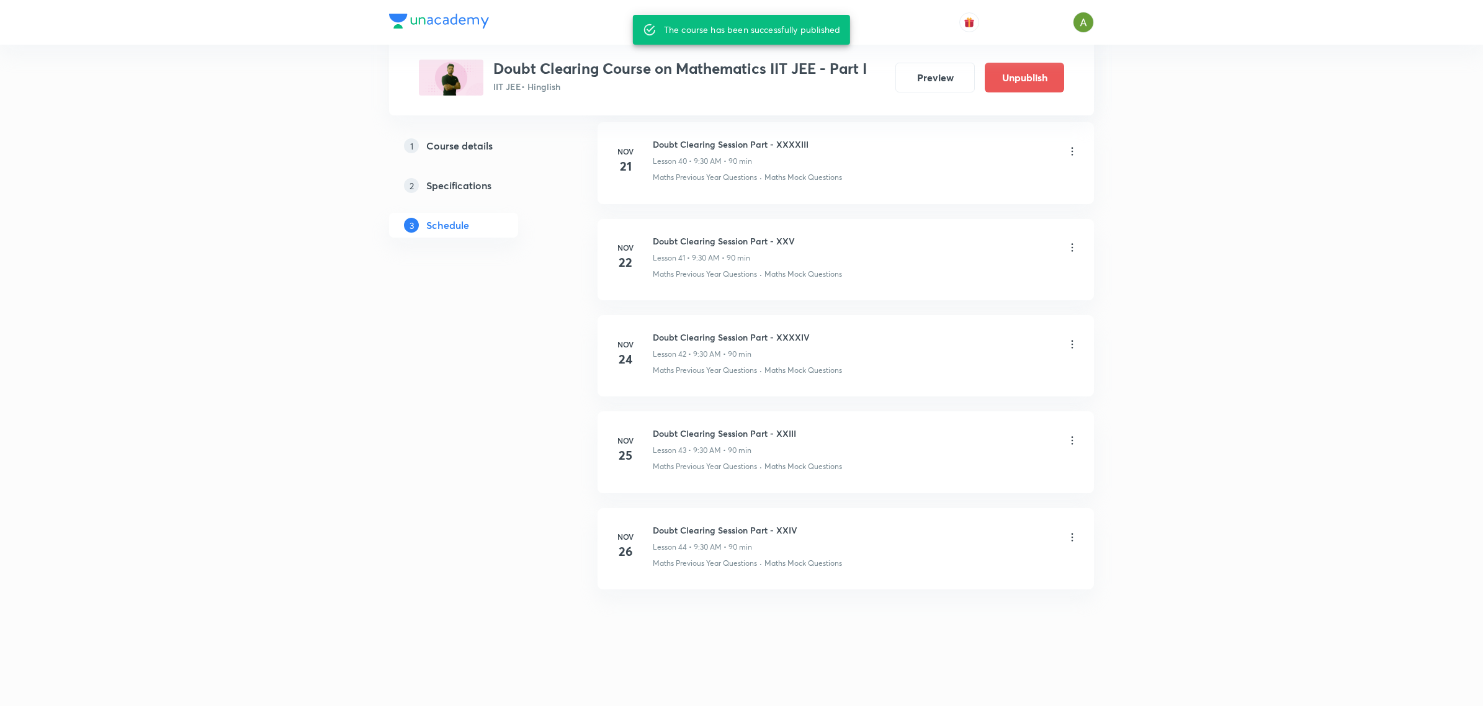
scroll to position [4507, 0]
click at [931, 87] on button "Preview" at bounding box center [934, 76] width 79 height 30
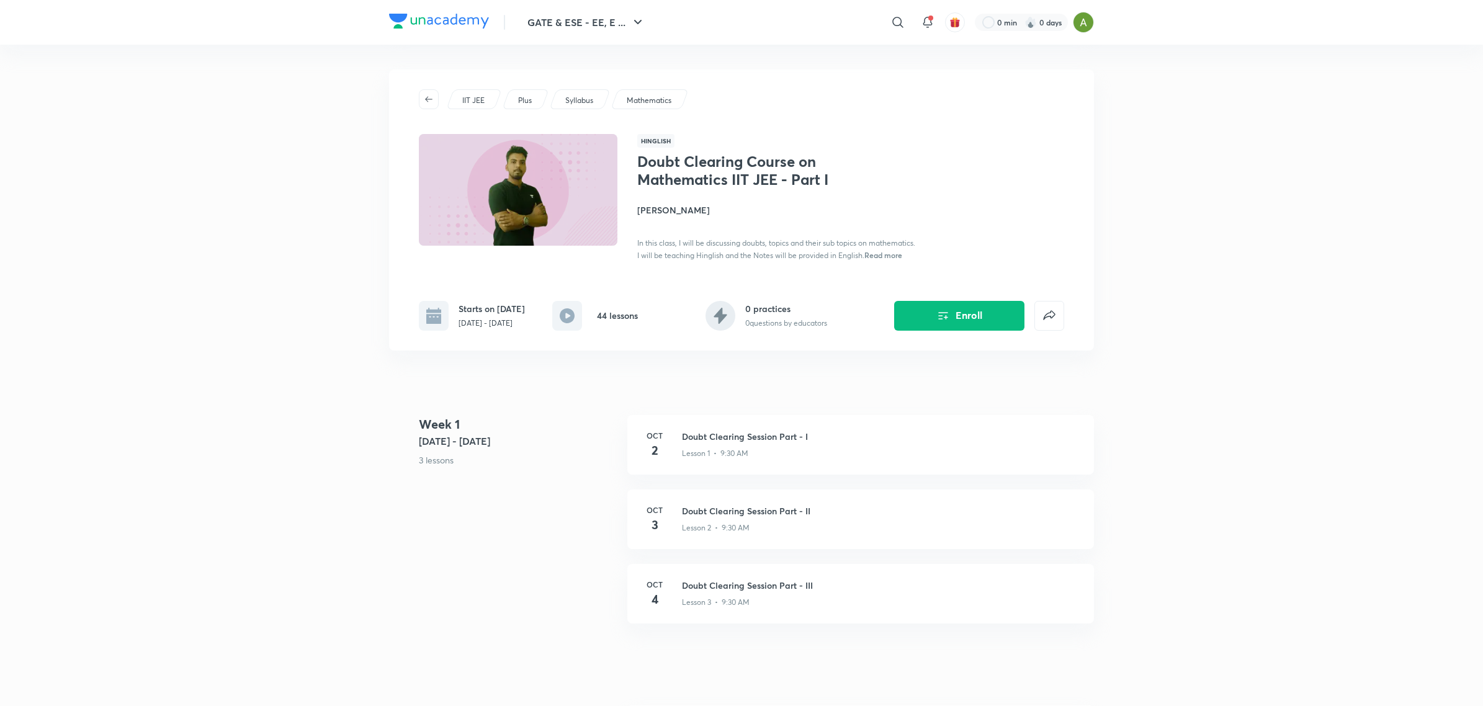
click at [508, 329] on p "[DATE] - [DATE]" at bounding box center [492, 323] width 66 height 11
copy div "[DATE] - [DATE]"
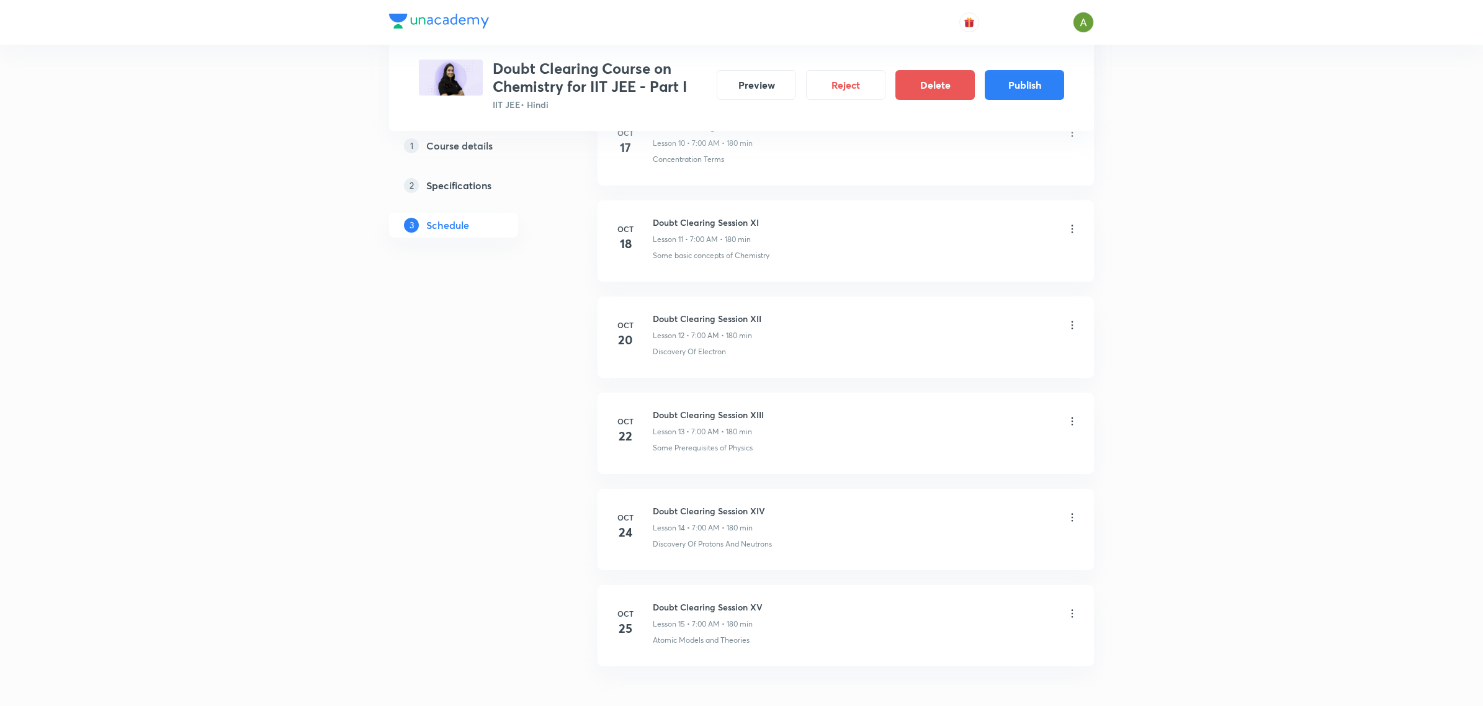
scroll to position [1716, 0]
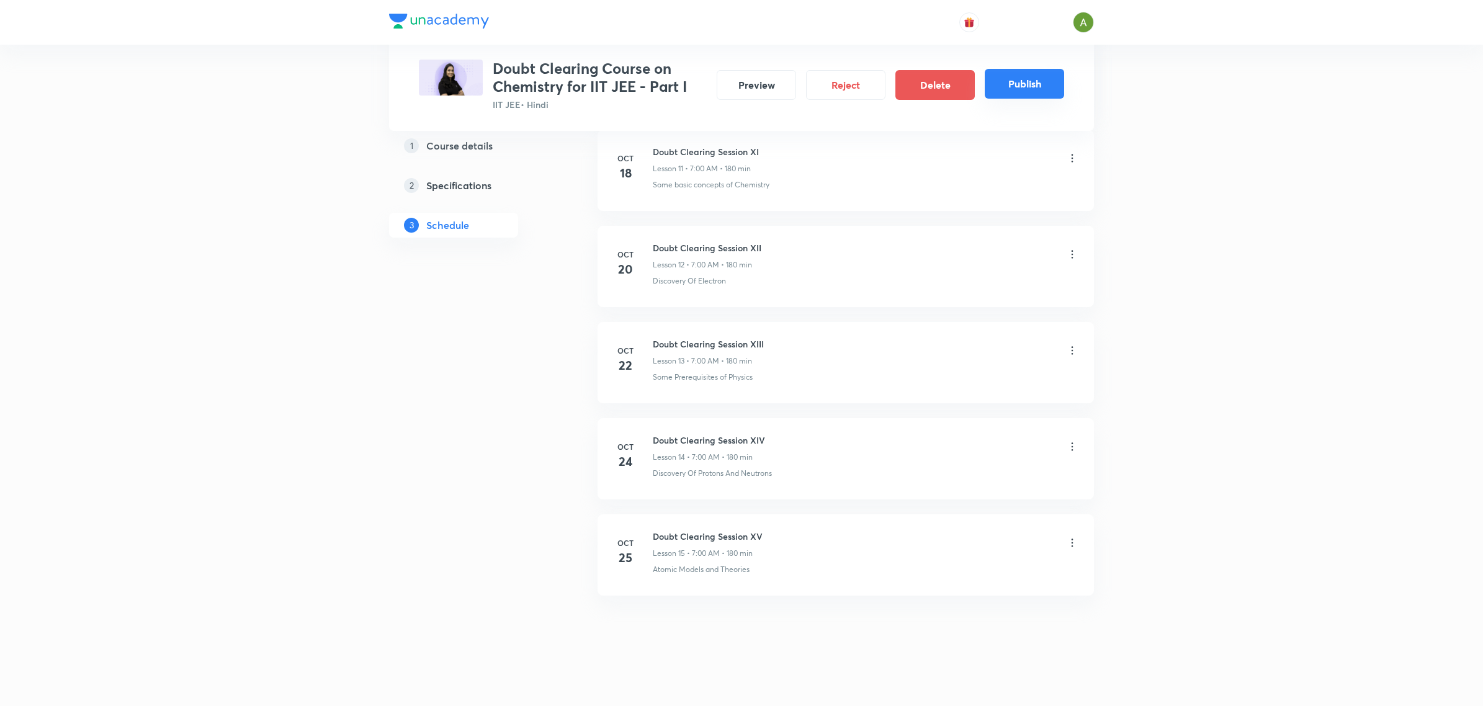
click at [1036, 79] on button "Publish" at bounding box center [1024, 84] width 79 height 30
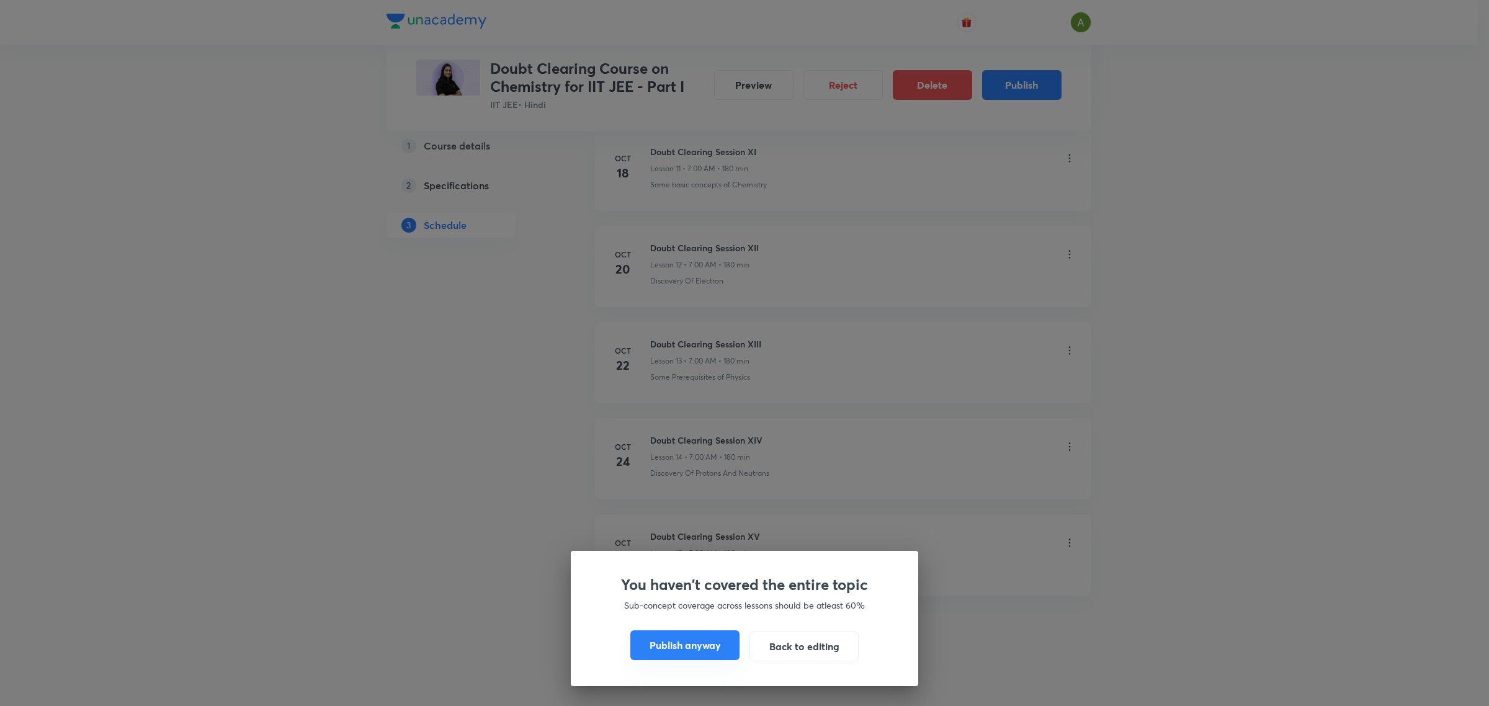
click at [689, 643] on button "Publish anyway" at bounding box center [684, 645] width 109 height 30
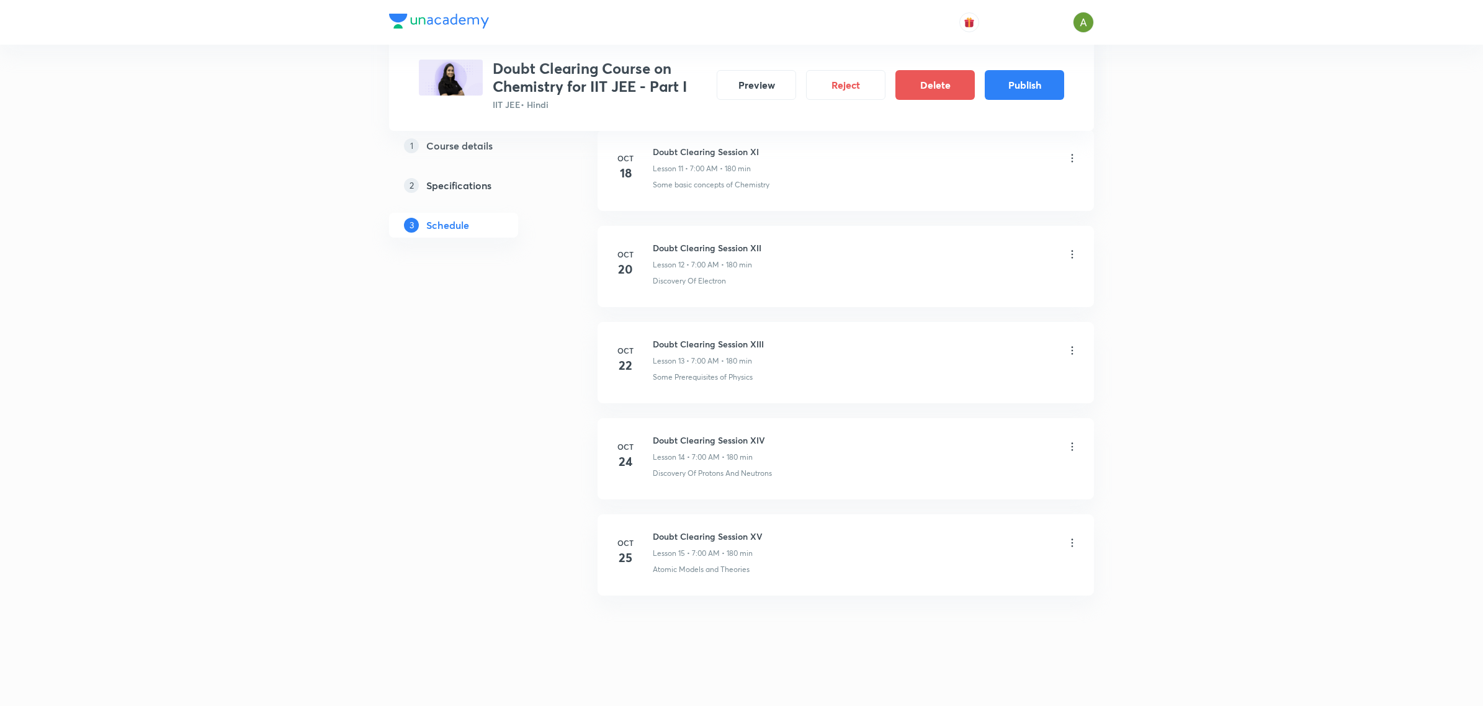
scroll to position [1700, 0]
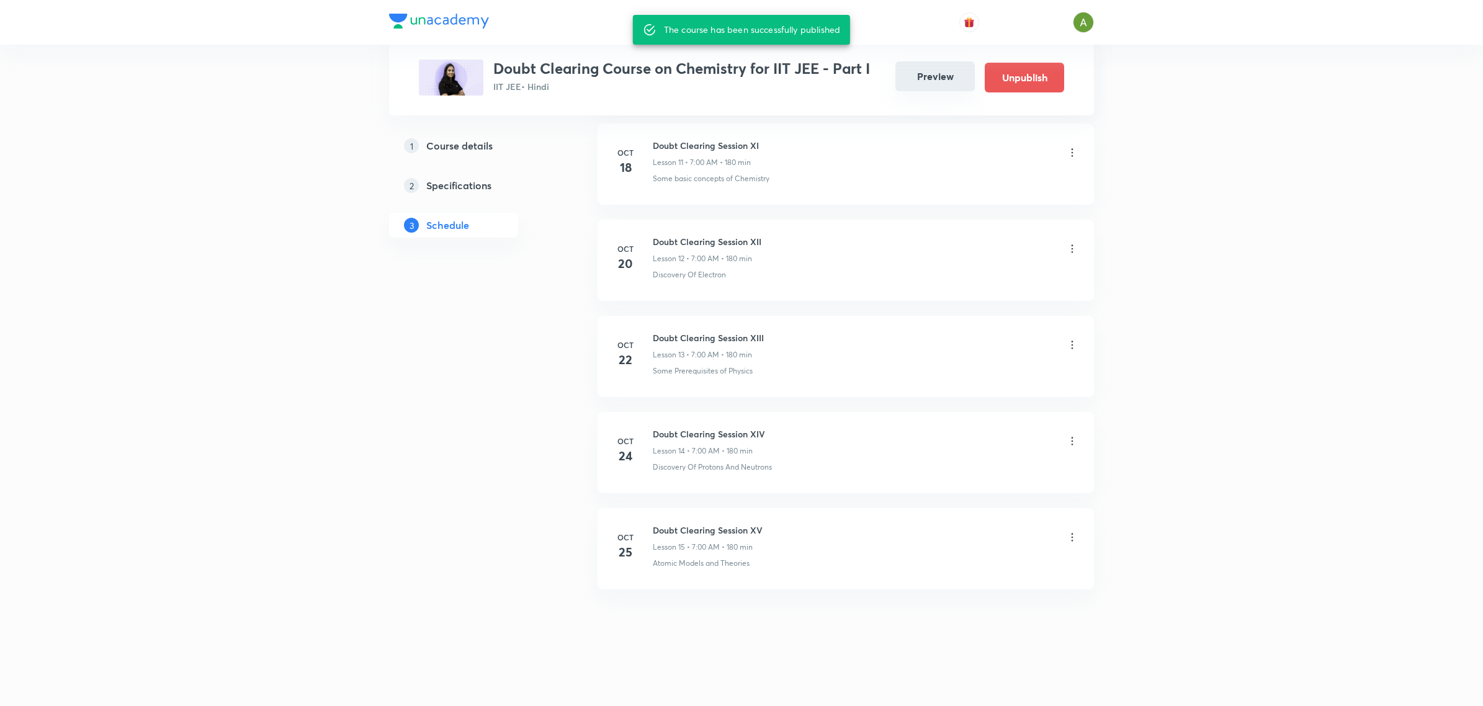
click at [942, 81] on button "Preview" at bounding box center [934, 76] width 79 height 30
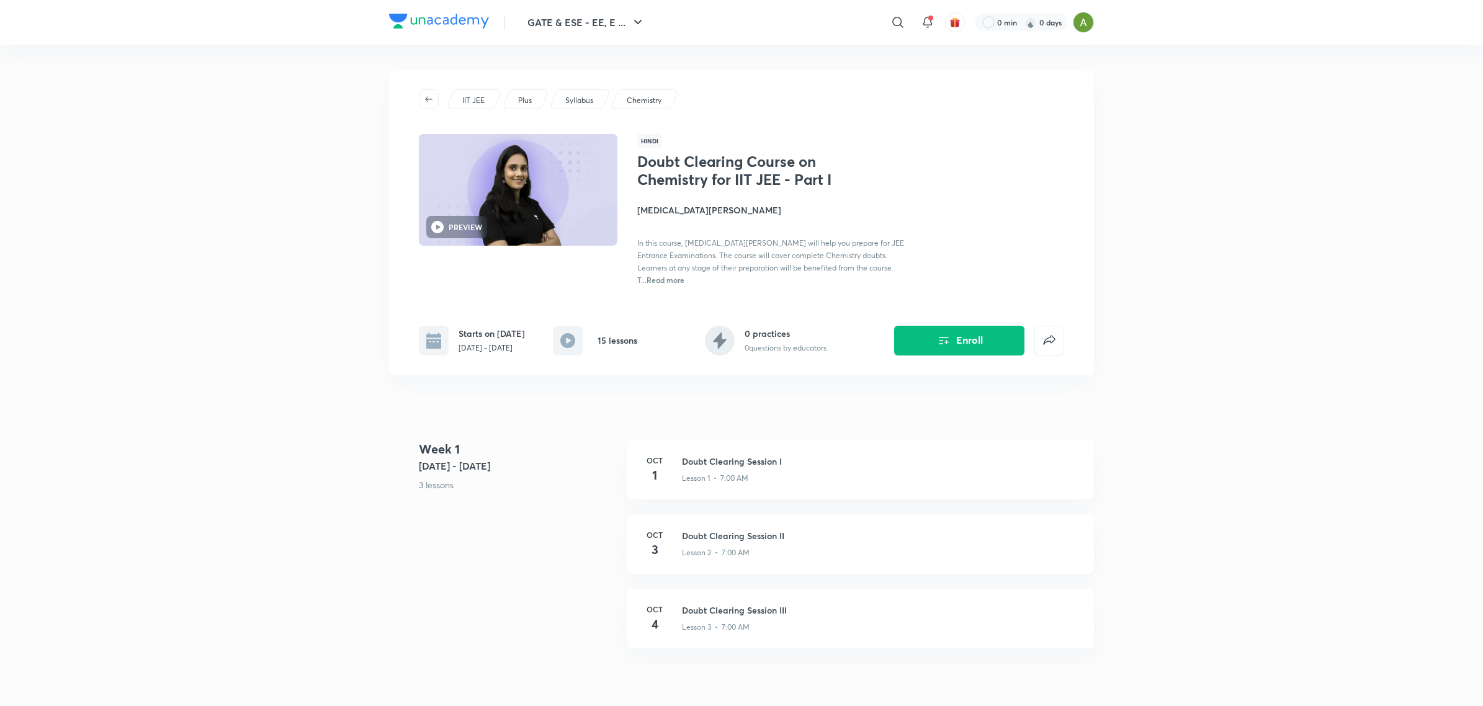
click at [478, 327] on div "Starts on [DATE] [DATE] - [DATE]" at bounding box center [492, 340] width 66 height 27
copy div "[DATE] - [DATE]"
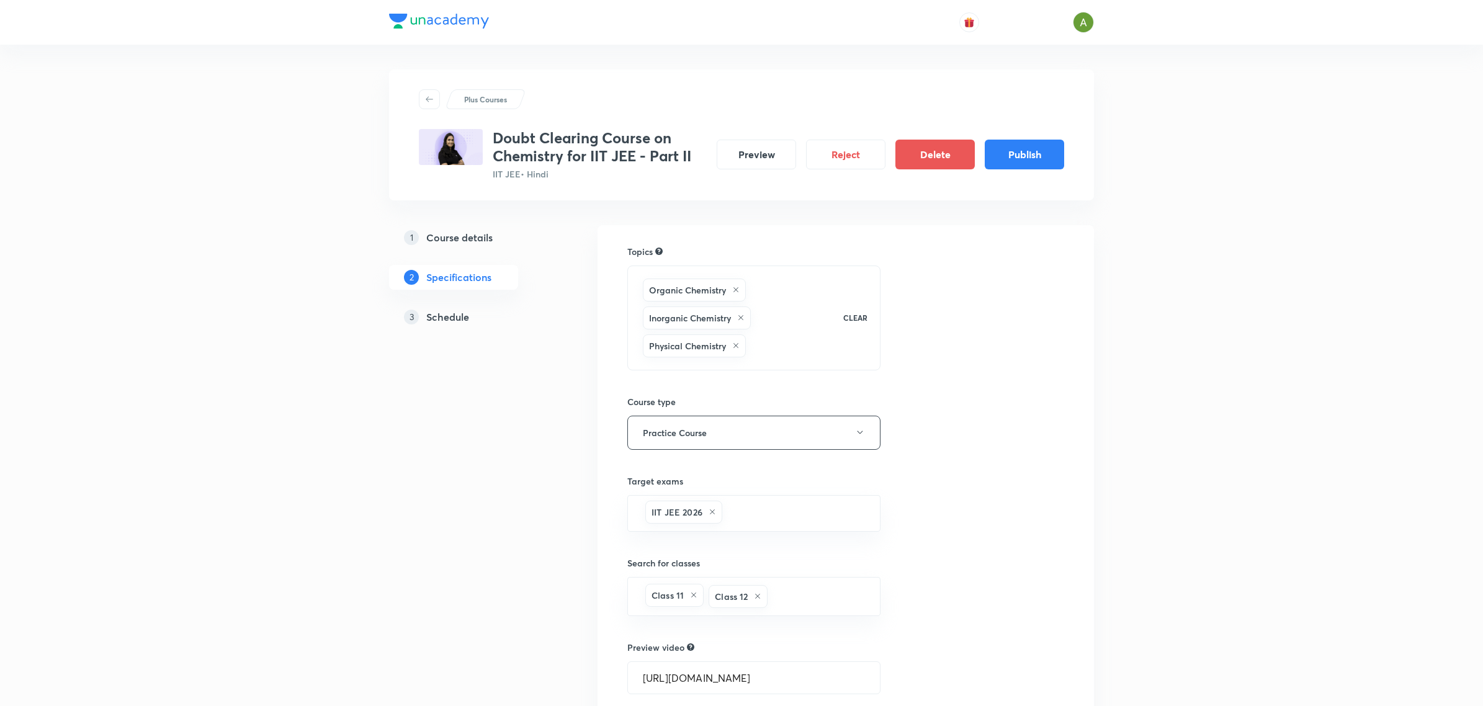
click at [470, 314] on div "3 Schedule" at bounding box center [476, 317] width 144 height 15
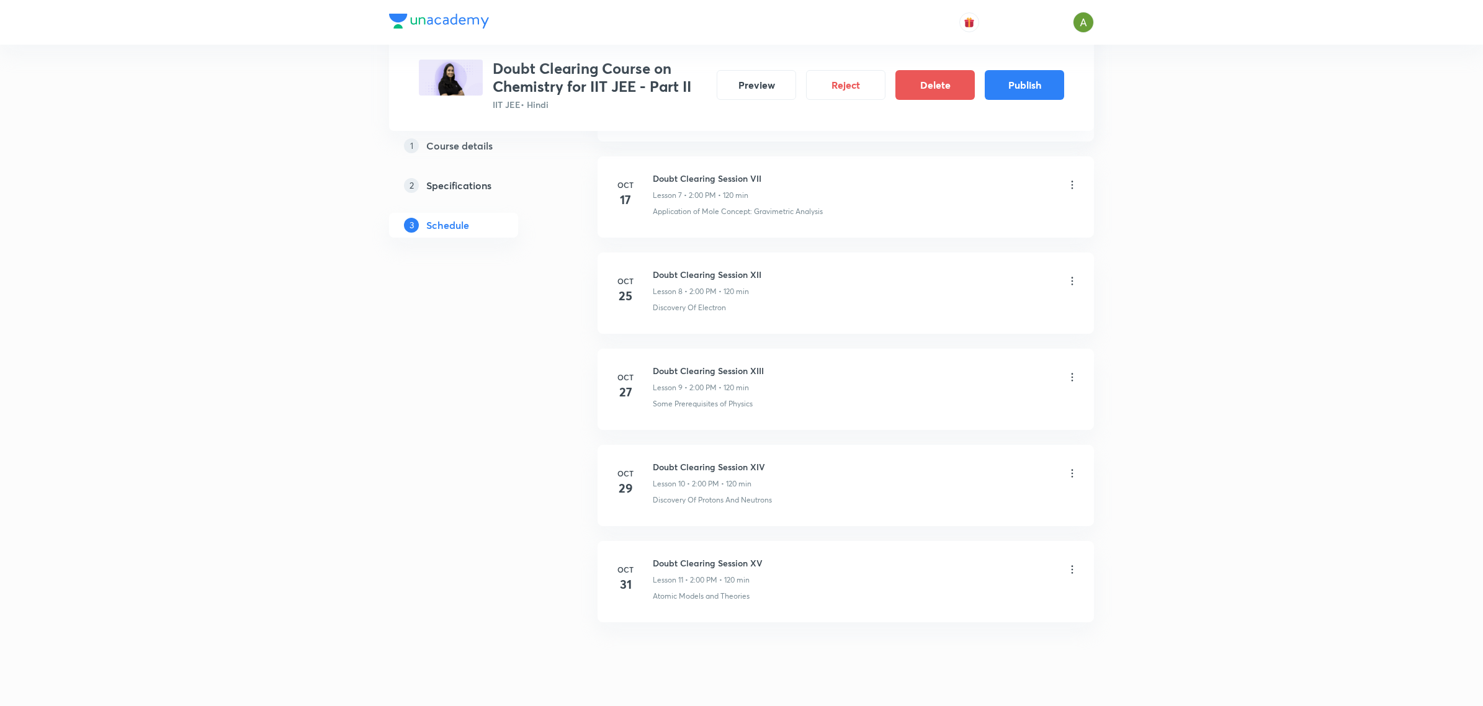
scroll to position [1341, 0]
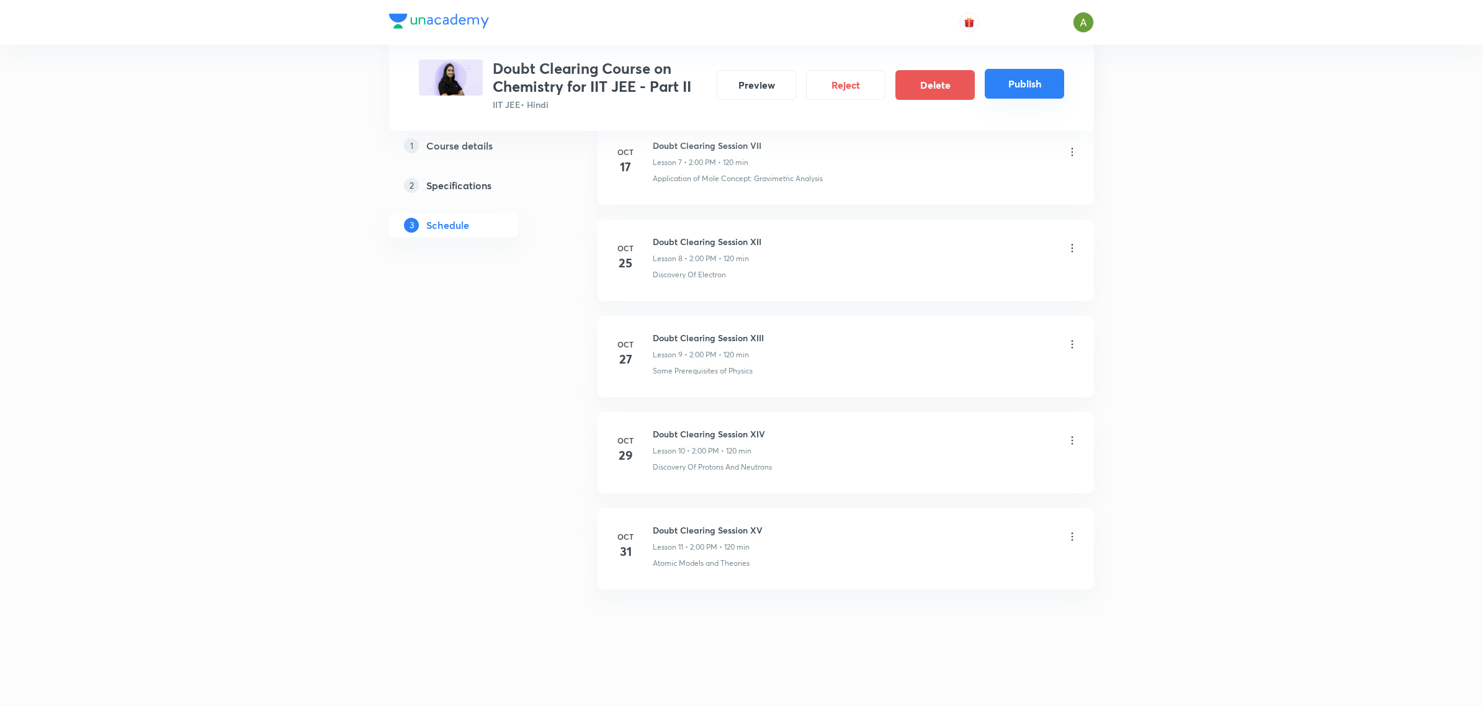
click at [1021, 89] on button "Publish" at bounding box center [1024, 84] width 79 height 30
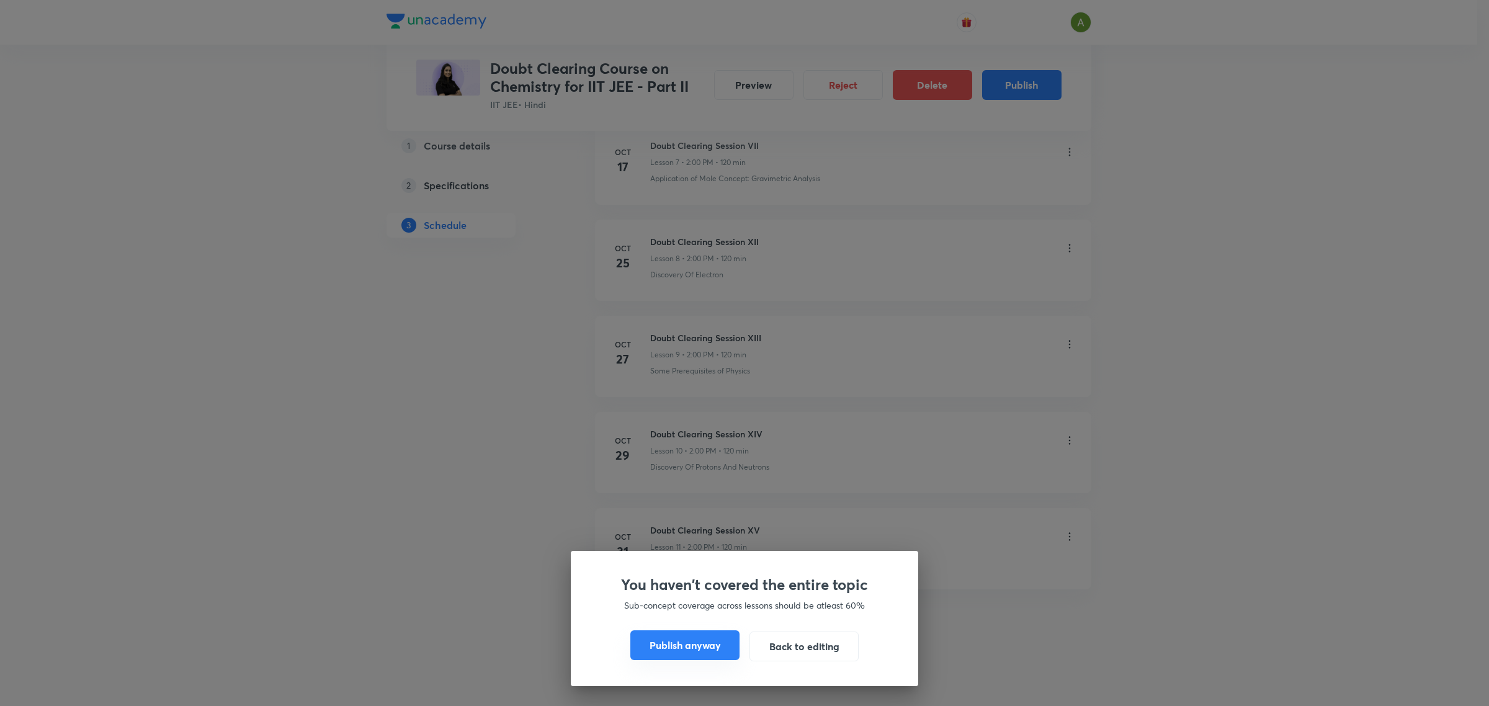
click at [652, 637] on button "Publish anyway" at bounding box center [684, 645] width 109 height 30
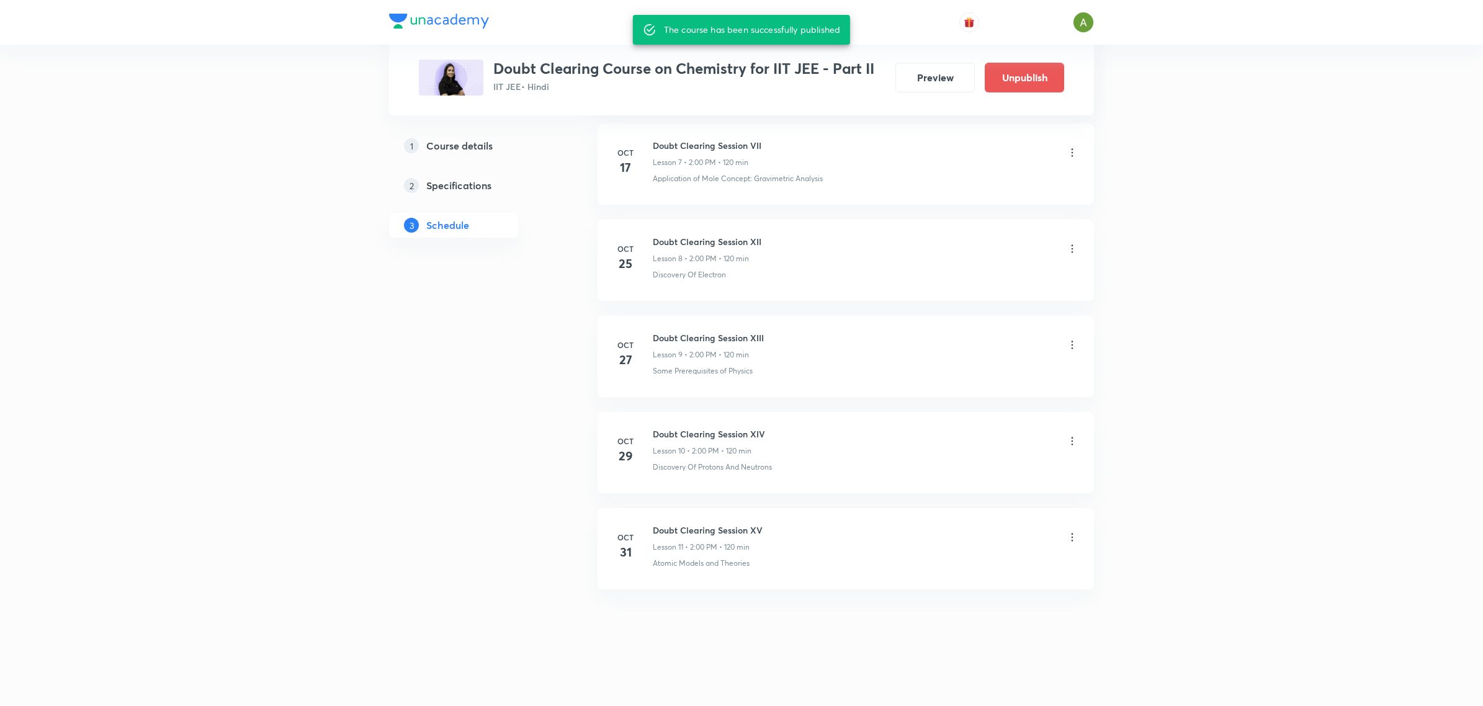
scroll to position [1314, 0]
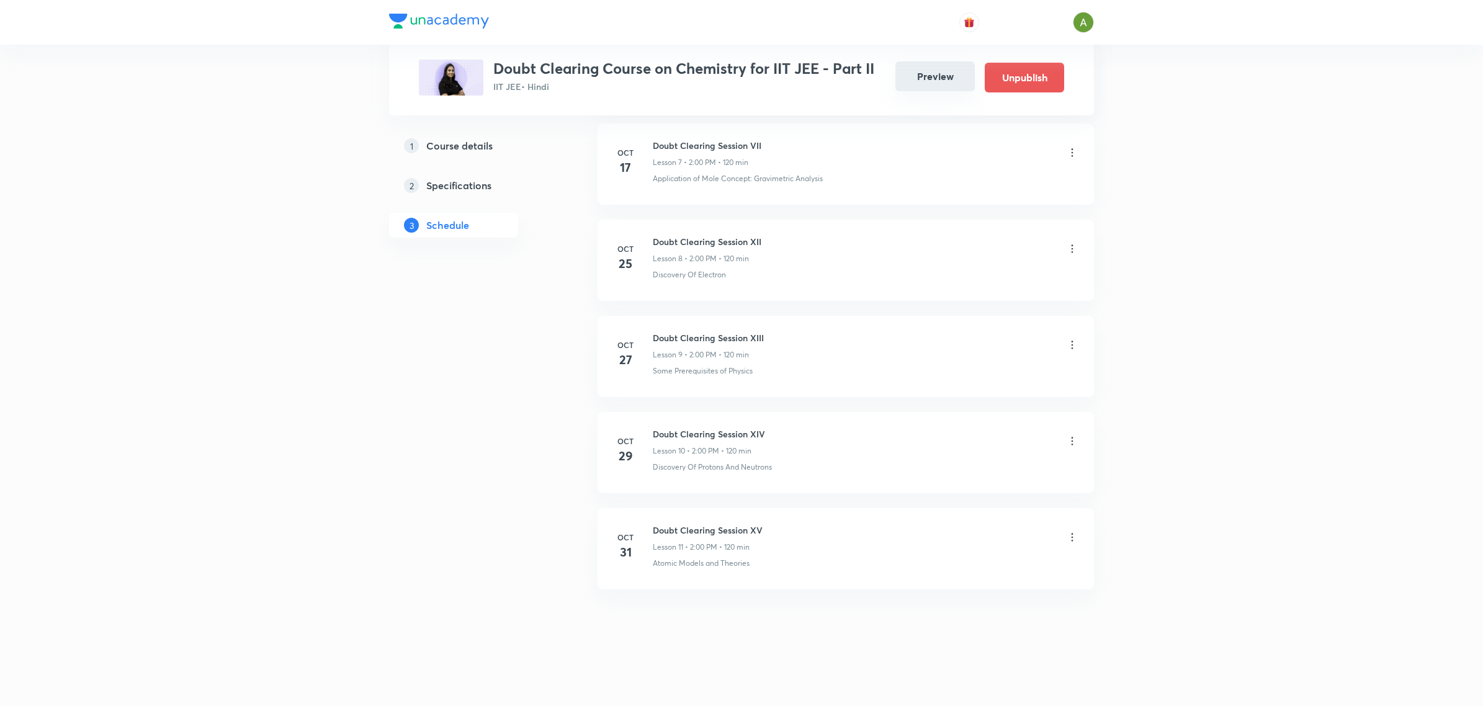
click at [929, 84] on button "Preview" at bounding box center [934, 76] width 79 height 30
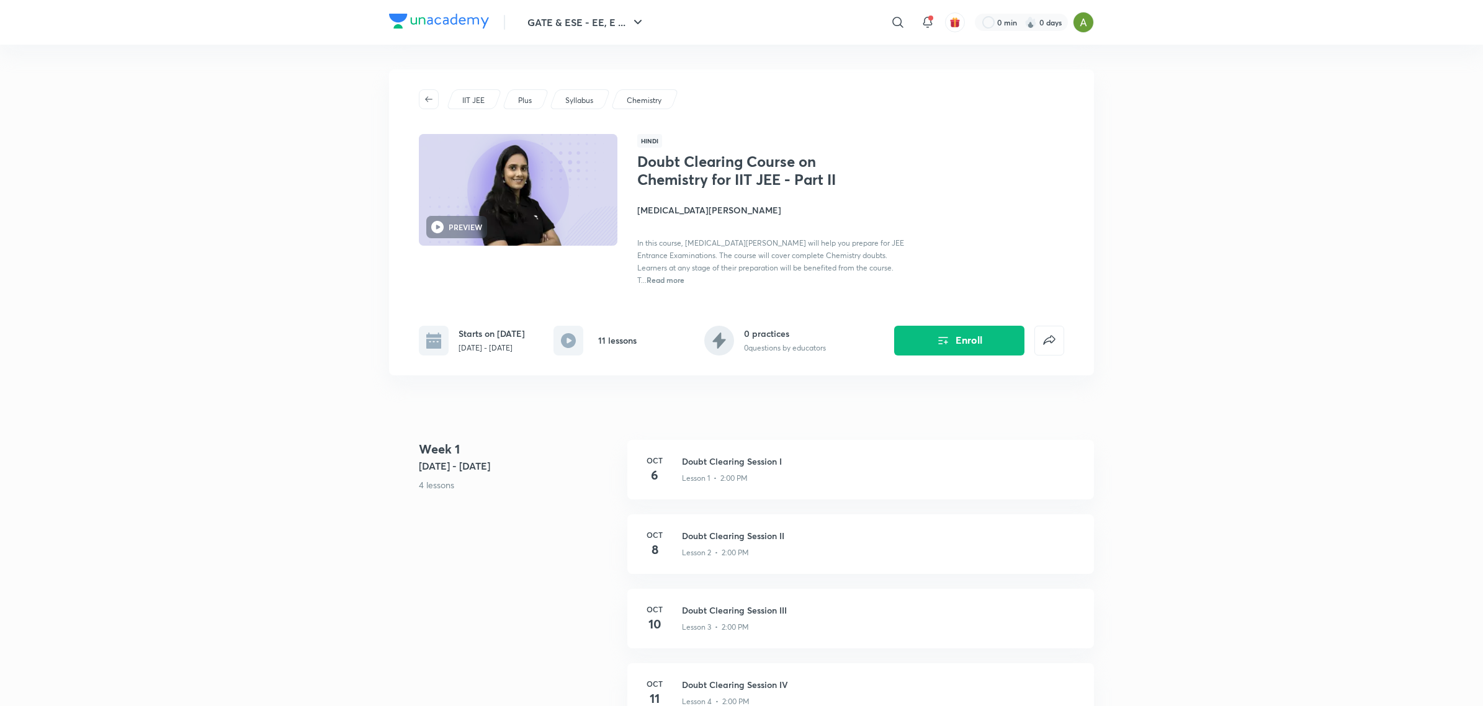
click at [688, 182] on h1 "Doubt Clearing Course on Chemistry for IIT JEE - Part II" at bounding box center [738, 171] width 203 height 36
click at [500, 343] on p "Oct 6 - Oct 31, 2025" at bounding box center [492, 348] width 66 height 11
copy div "Oct 6 - Oct 31, 2025"
